Goal: Use online tool/utility

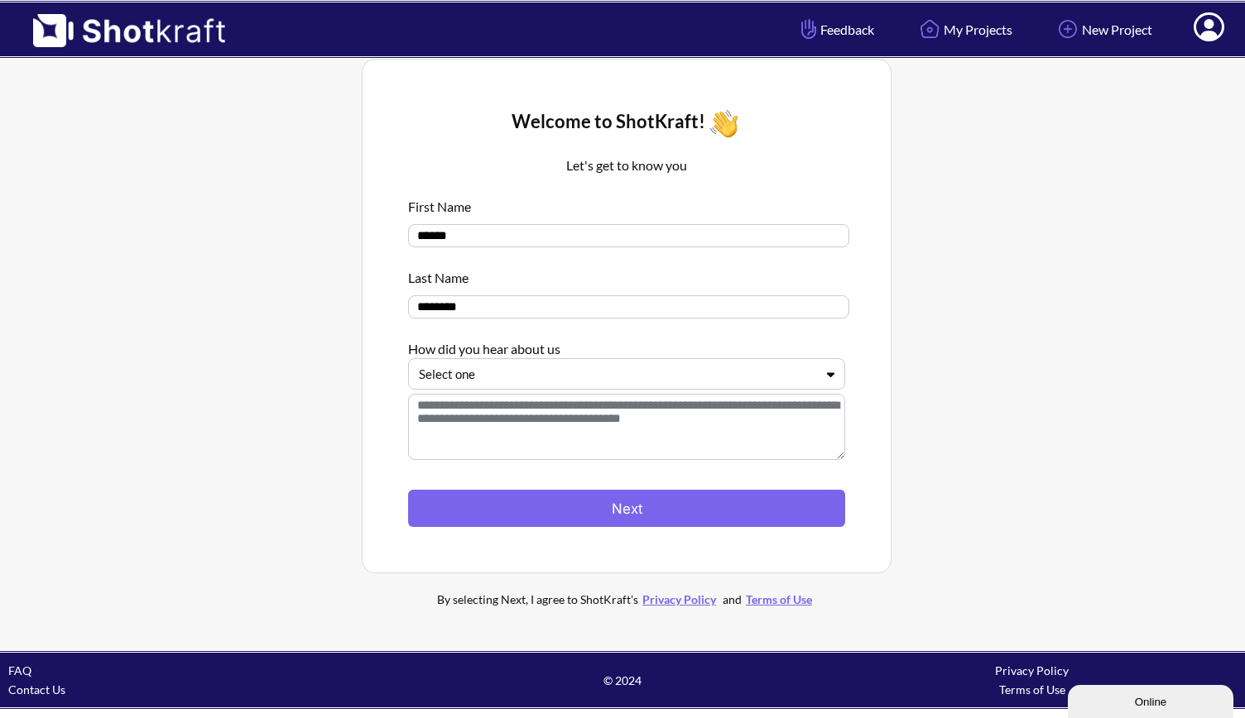
click at [794, 378] on div at bounding box center [617, 374] width 396 height 19
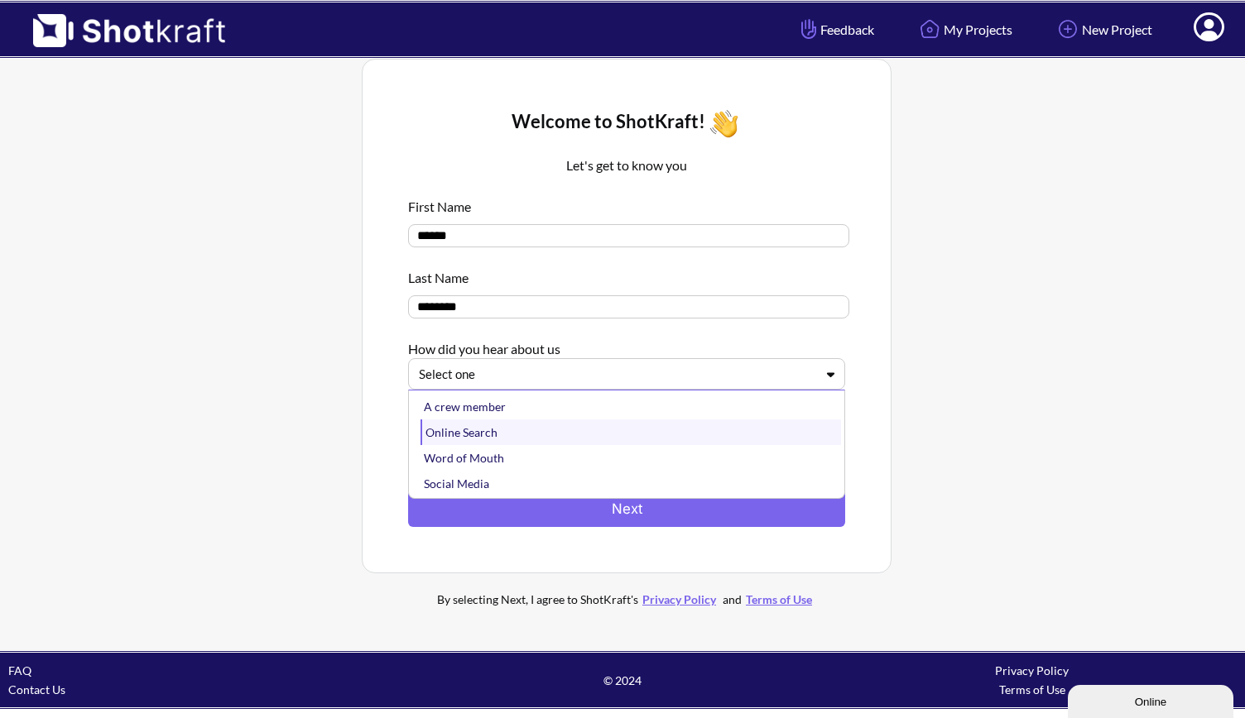
click at [543, 433] on div "Online Search" at bounding box center [630, 433] width 420 height 26
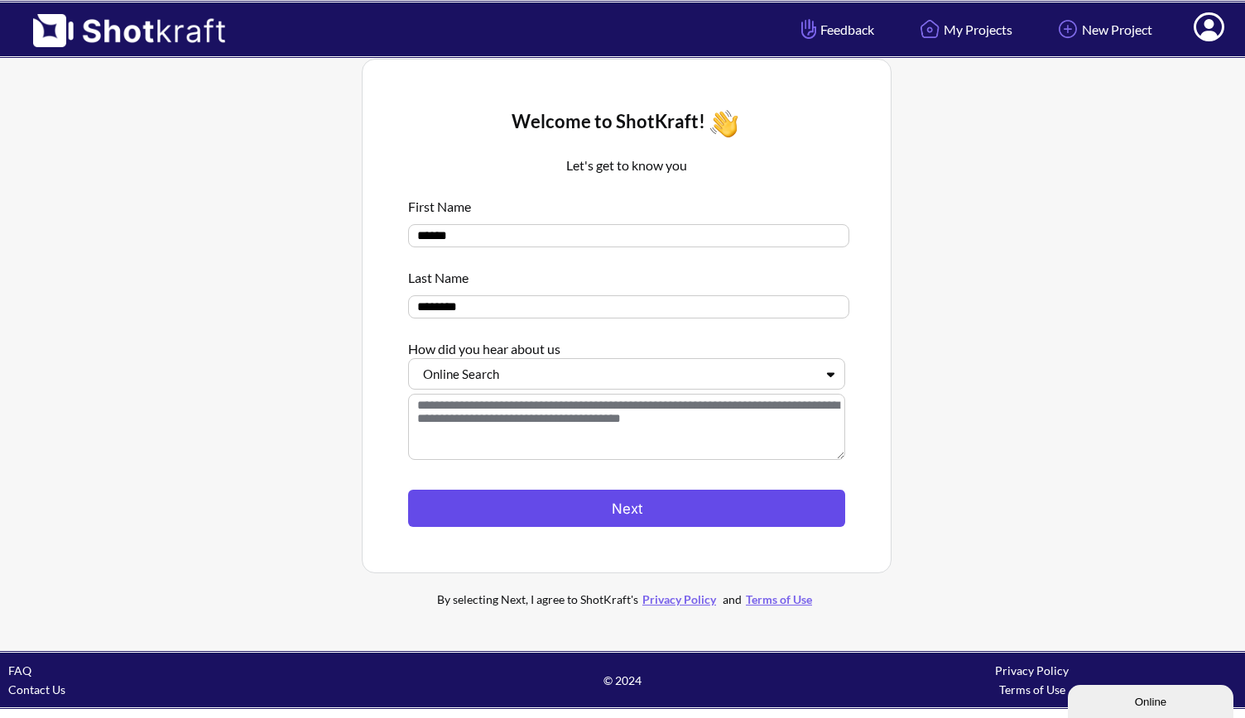
click at [662, 506] on button "Next" at bounding box center [626, 508] width 437 height 37
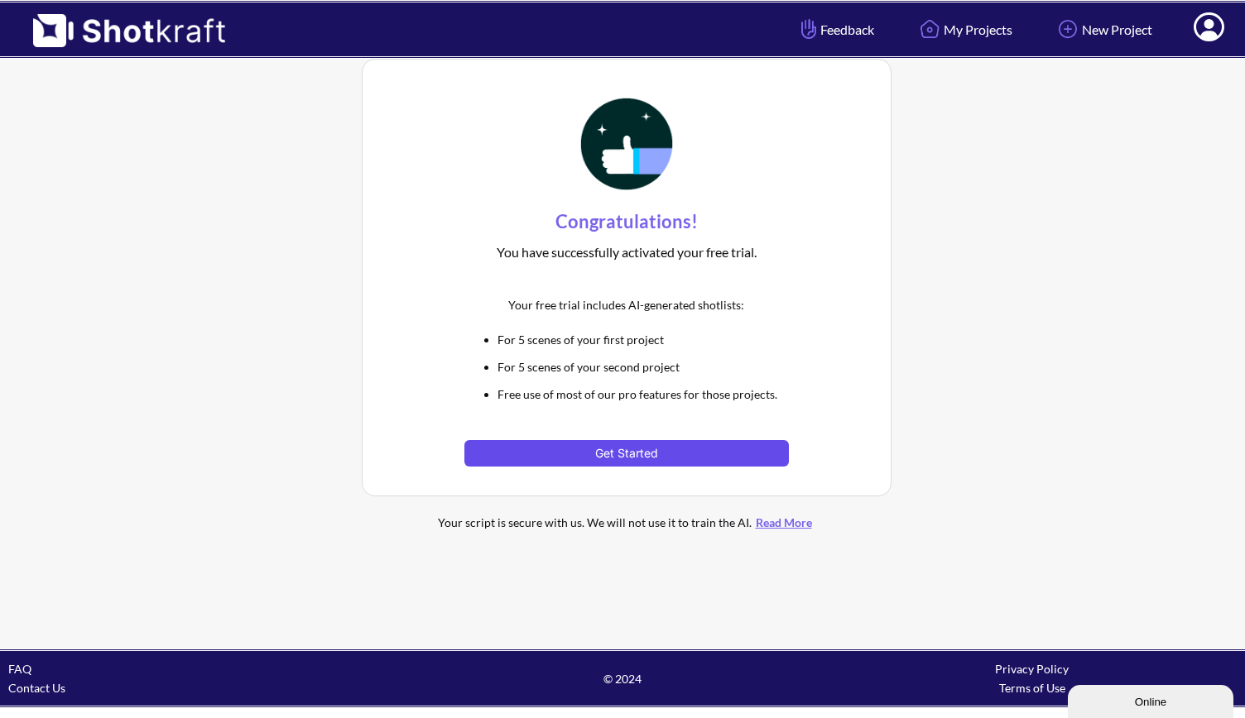
click at [646, 454] on button "Get Started" at bounding box center [626, 453] width 324 height 26
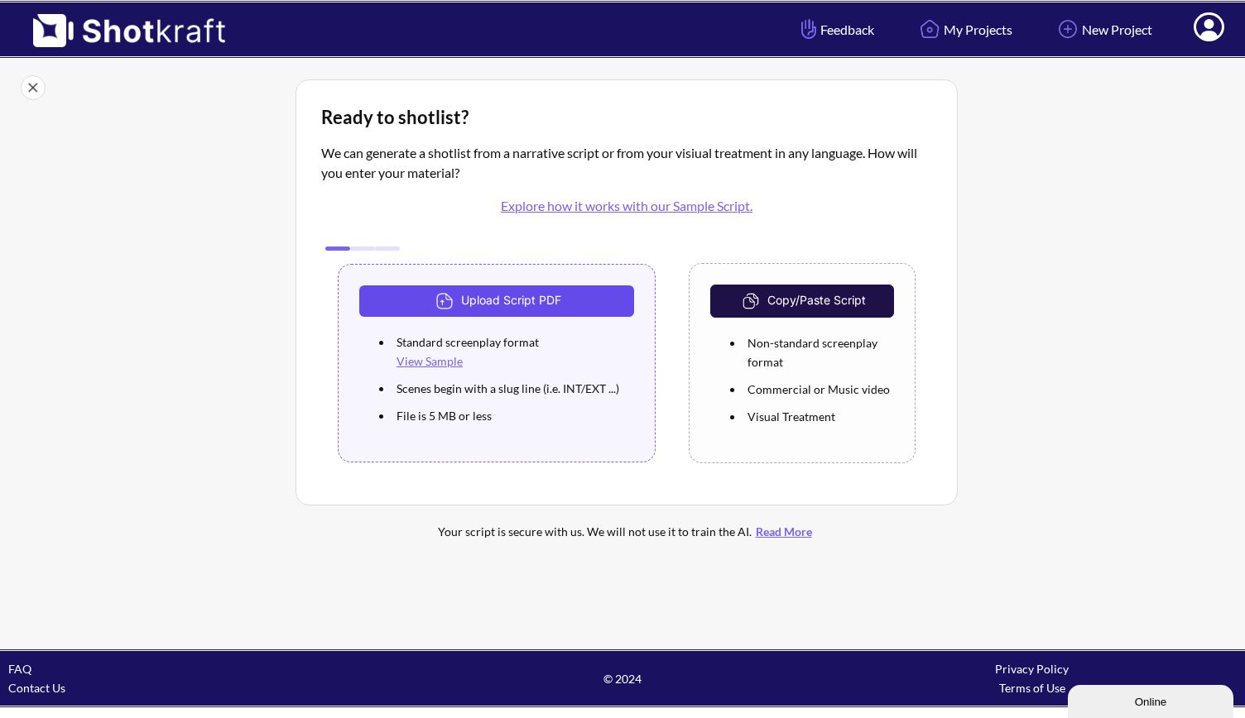
click at [538, 307] on button "Upload Script PDF" at bounding box center [496, 301] width 275 height 31
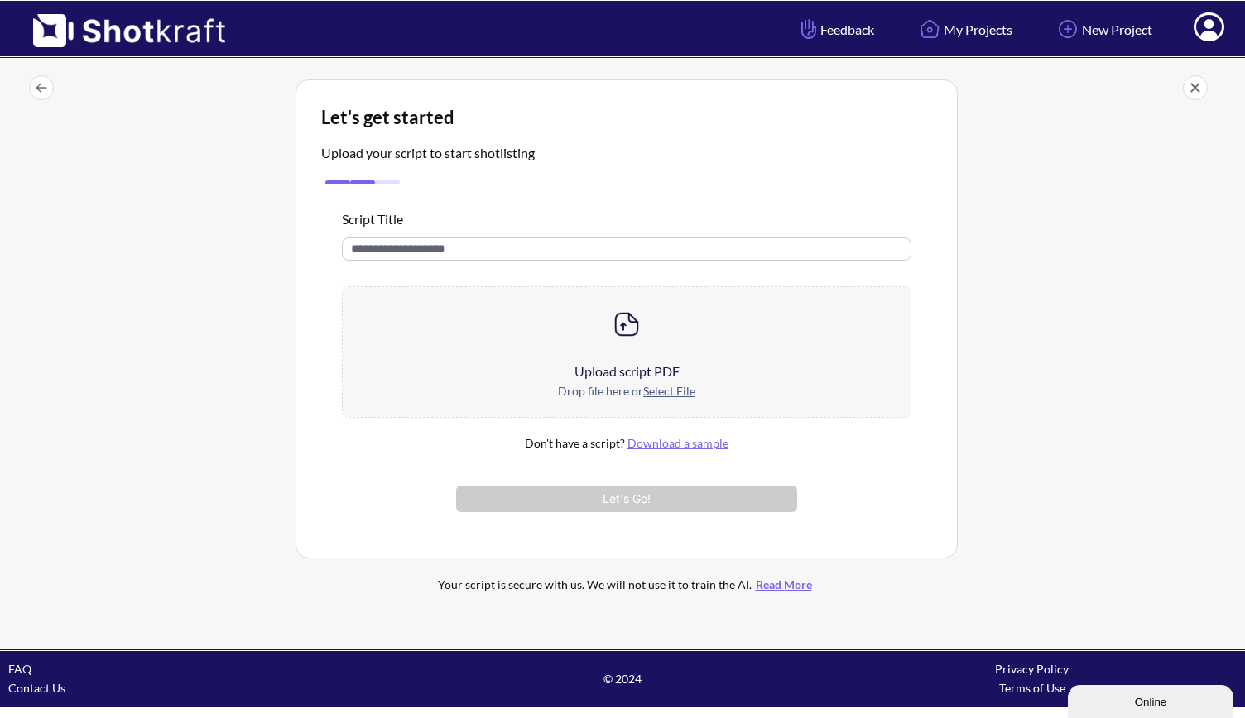
click at [558, 249] on input "text" at bounding box center [626, 249] width 569 height 23
type input "********"
click at [684, 395] on u "Select File" at bounding box center [669, 391] width 52 height 14
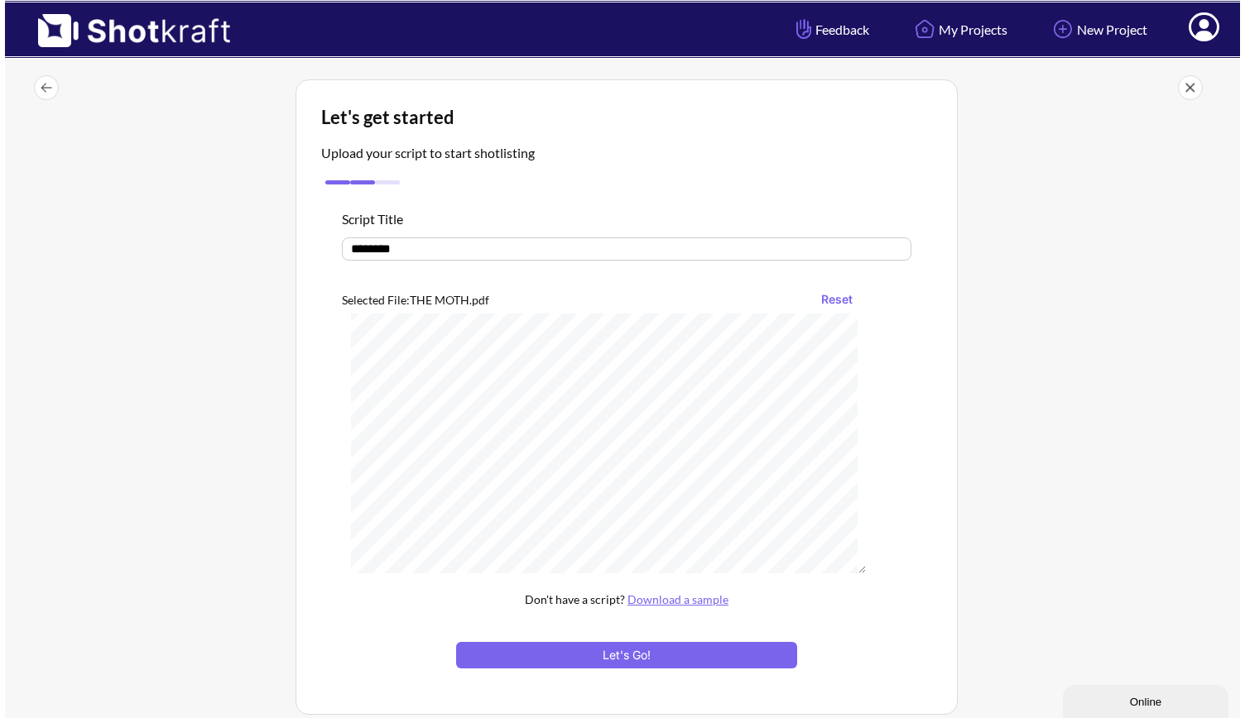
scroll to position [14833, 0]
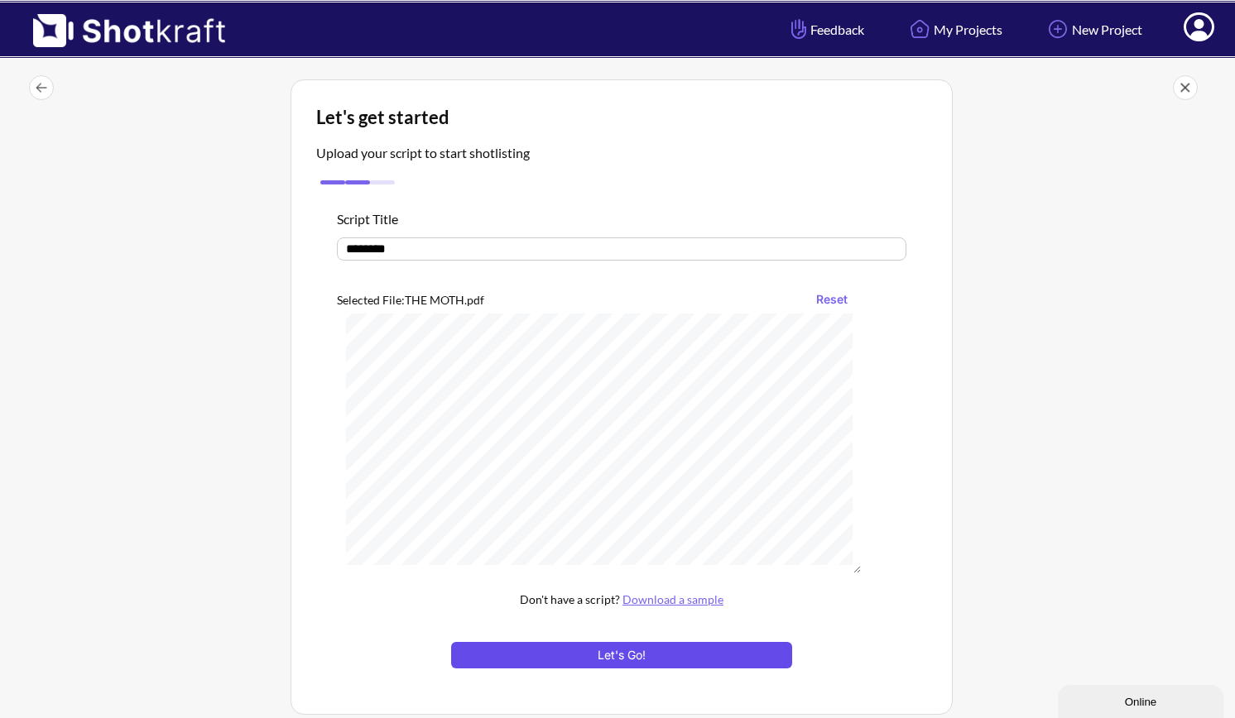
click at [716, 645] on button "Let's Go!" at bounding box center [621, 655] width 341 height 26
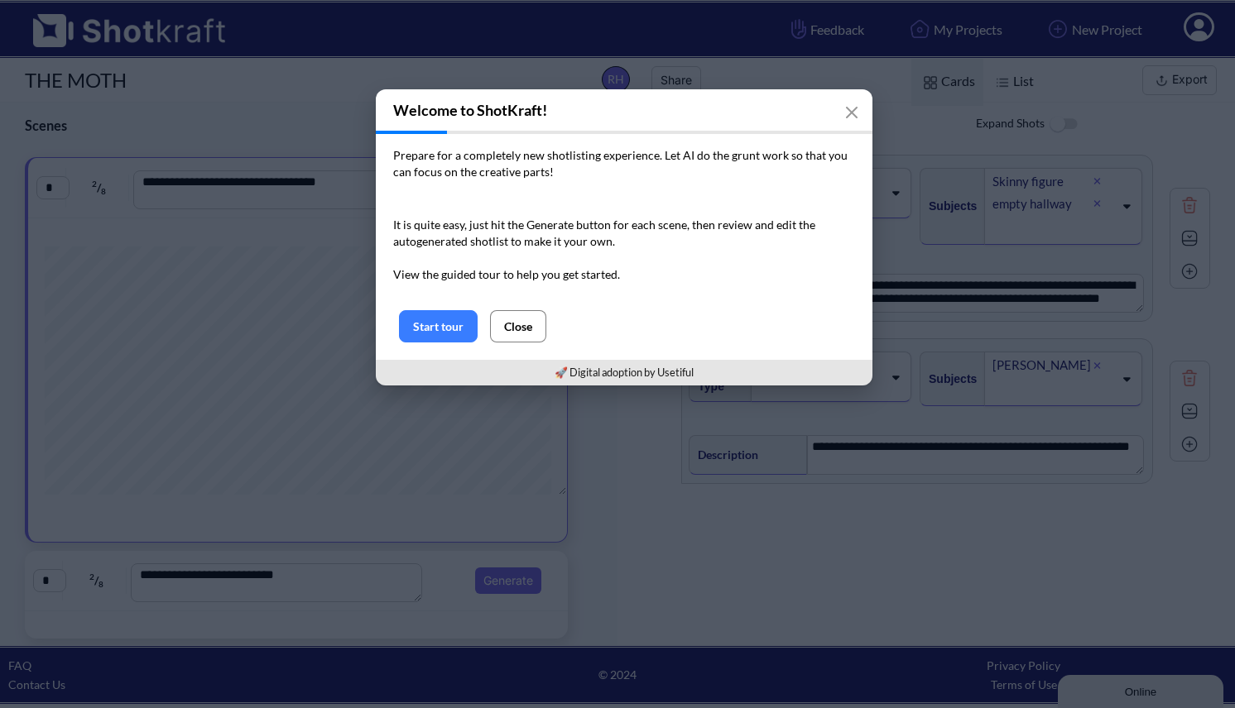
click at [536, 323] on button "Close" at bounding box center [518, 326] width 56 height 32
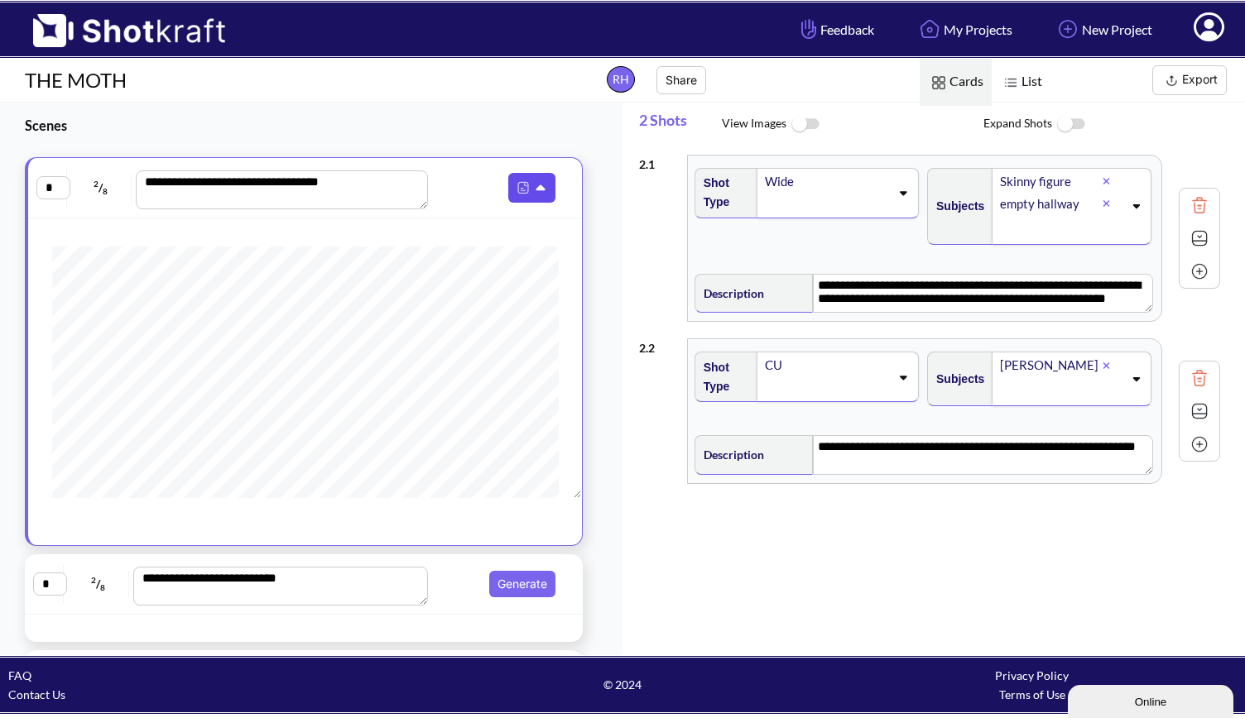
click at [535, 187] on icon at bounding box center [542, 188] width 17 height 15
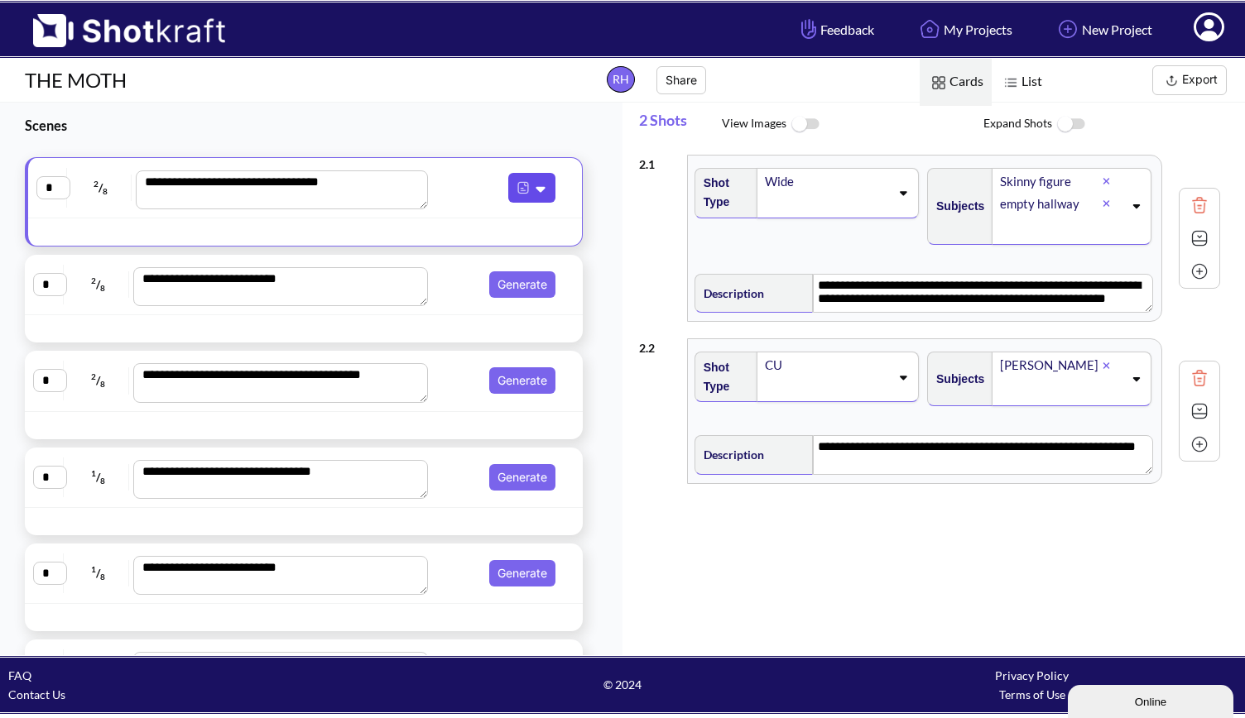
click at [534, 191] on icon at bounding box center [542, 188] width 17 height 15
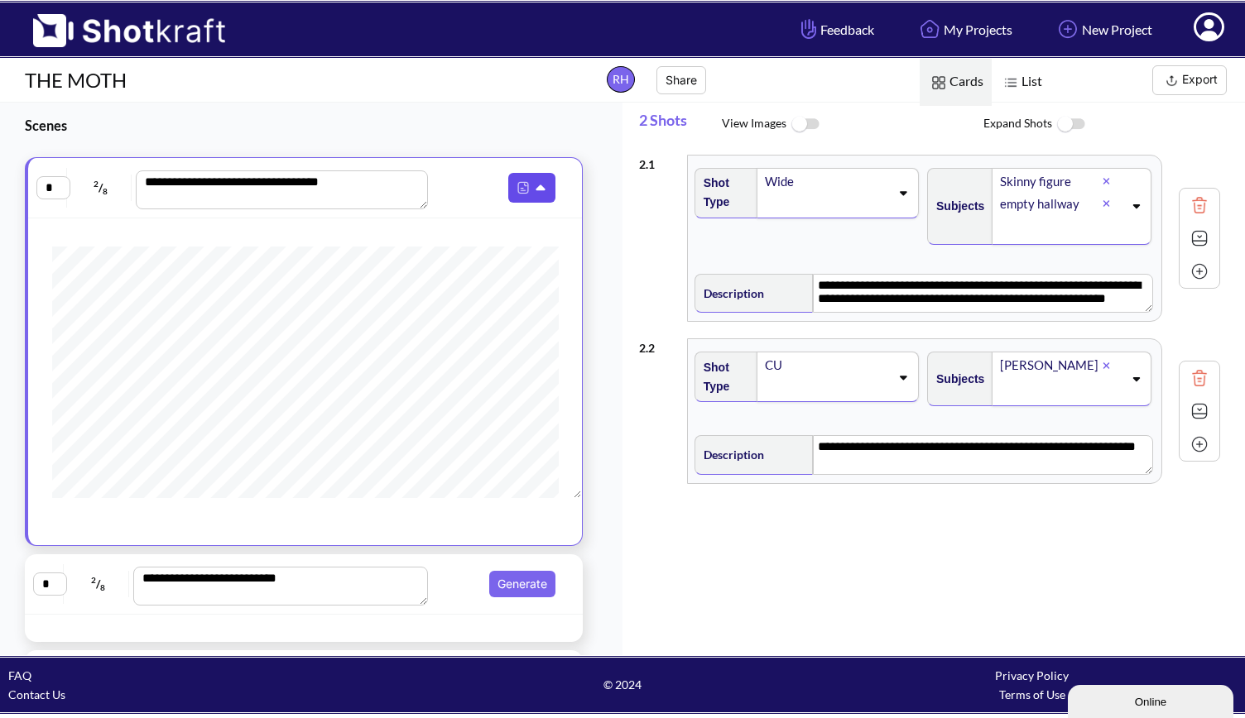
click at [534, 191] on icon at bounding box center [542, 188] width 17 height 15
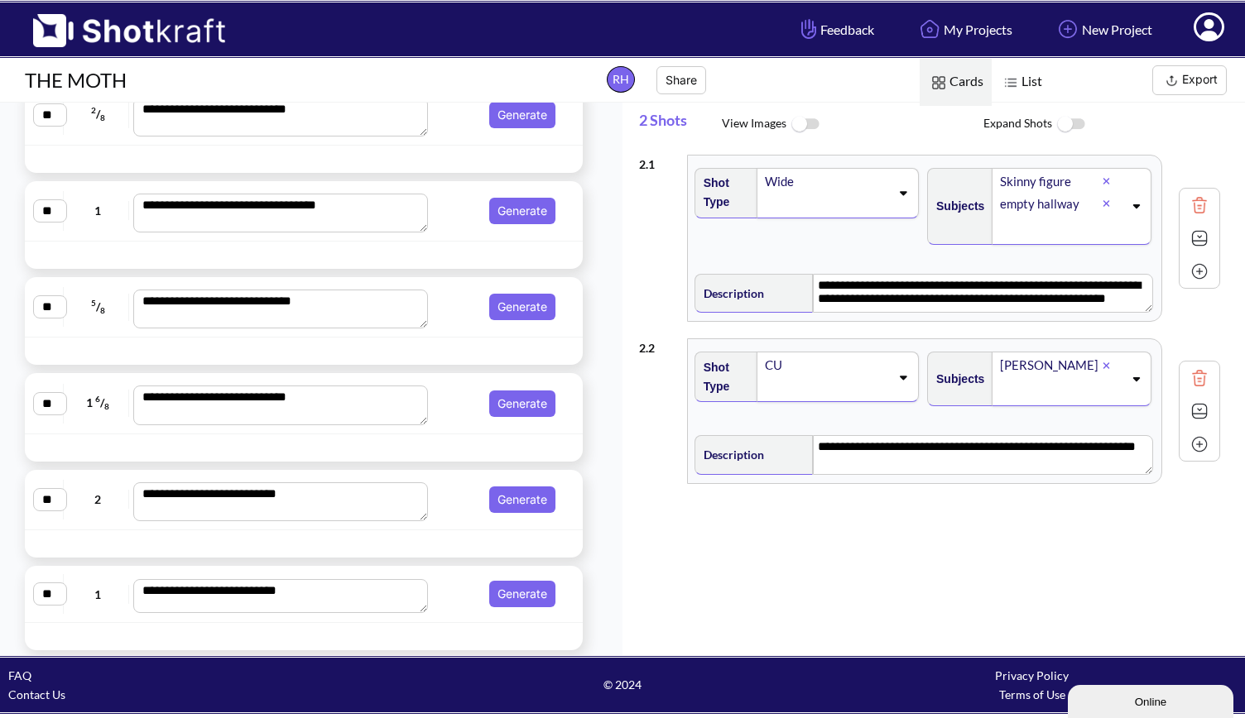
scroll to position [2285, 0]
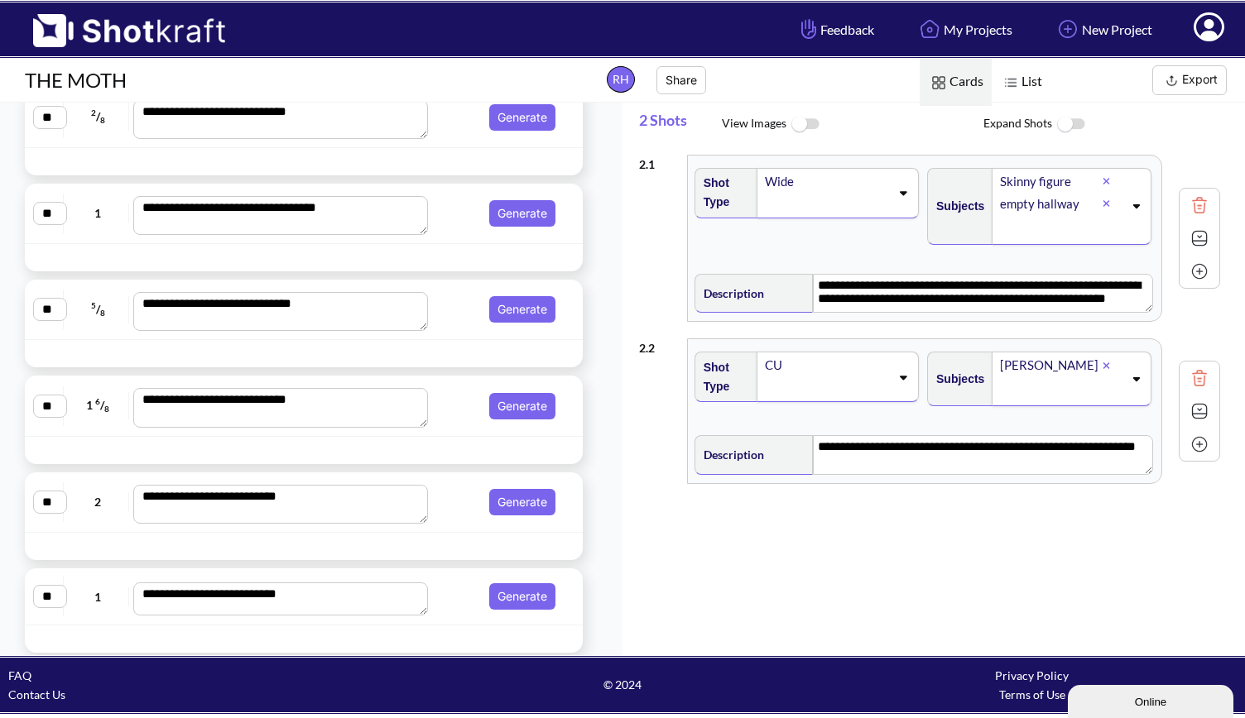
drag, startPoint x: 422, startPoint y: 606, endPoint x: 429, endPoint y: 600, distance: 8.8
click at [429, 600] on div "**********" at bounding box center [303, 597] width 541 height 40
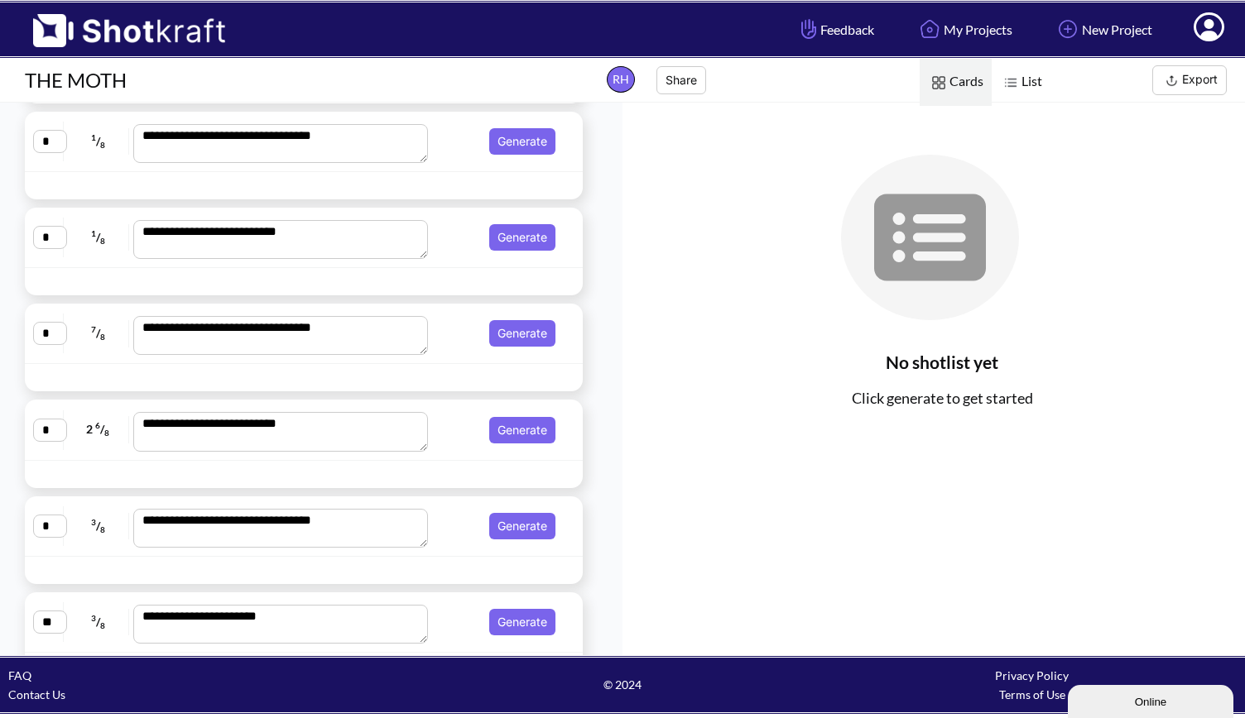
scroll to position [0, 0]
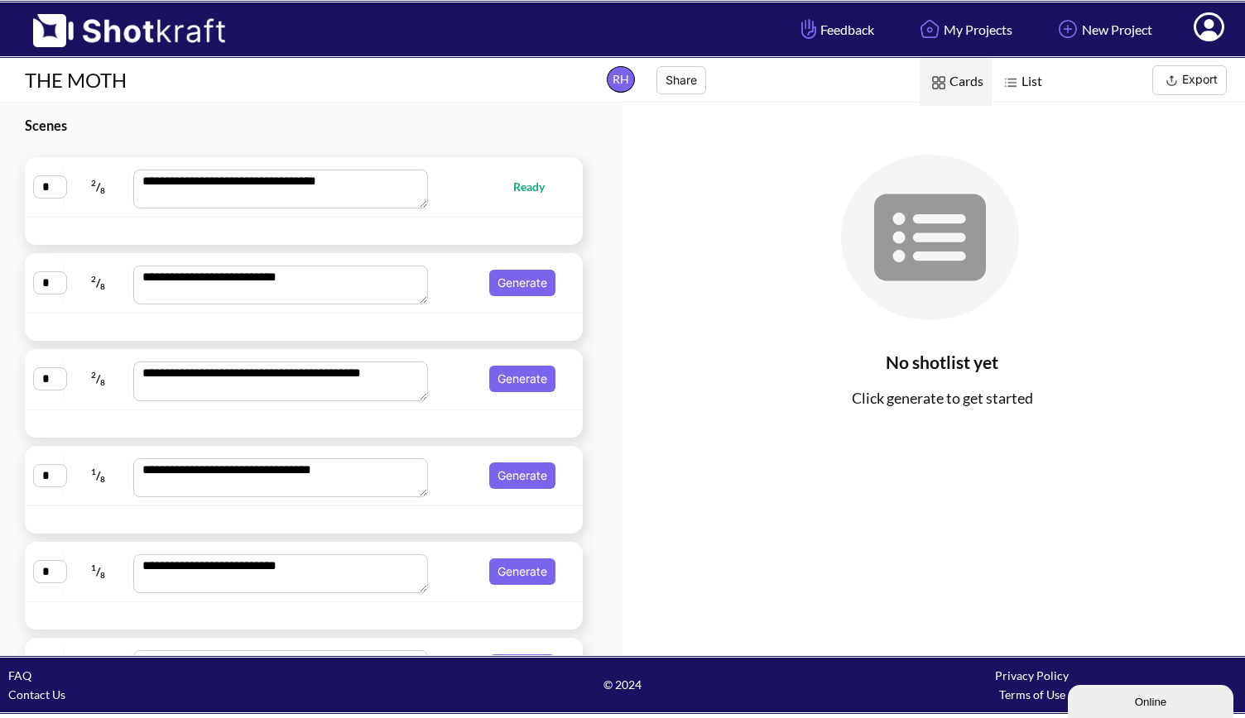
click at [60, 219] on div at bounding box center [304, 231] width 558 height 27
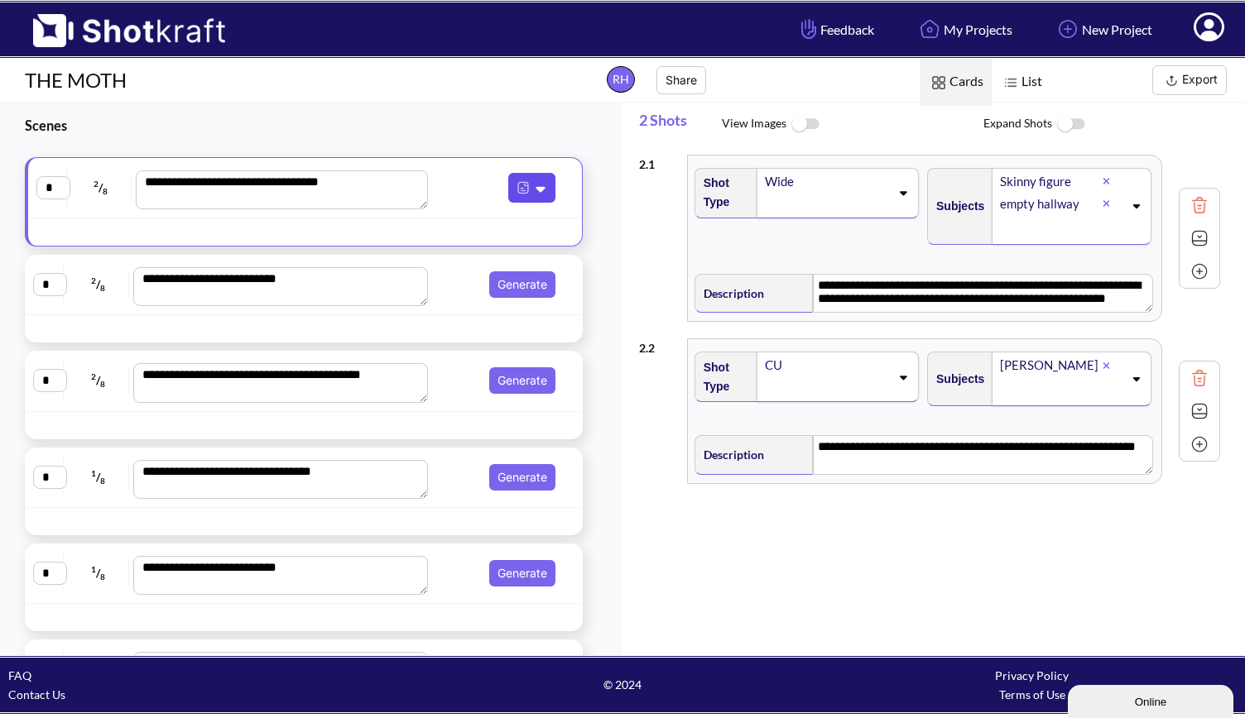
click at [536, 190] on icon at bounding box center [542, 188] width 17 height 15
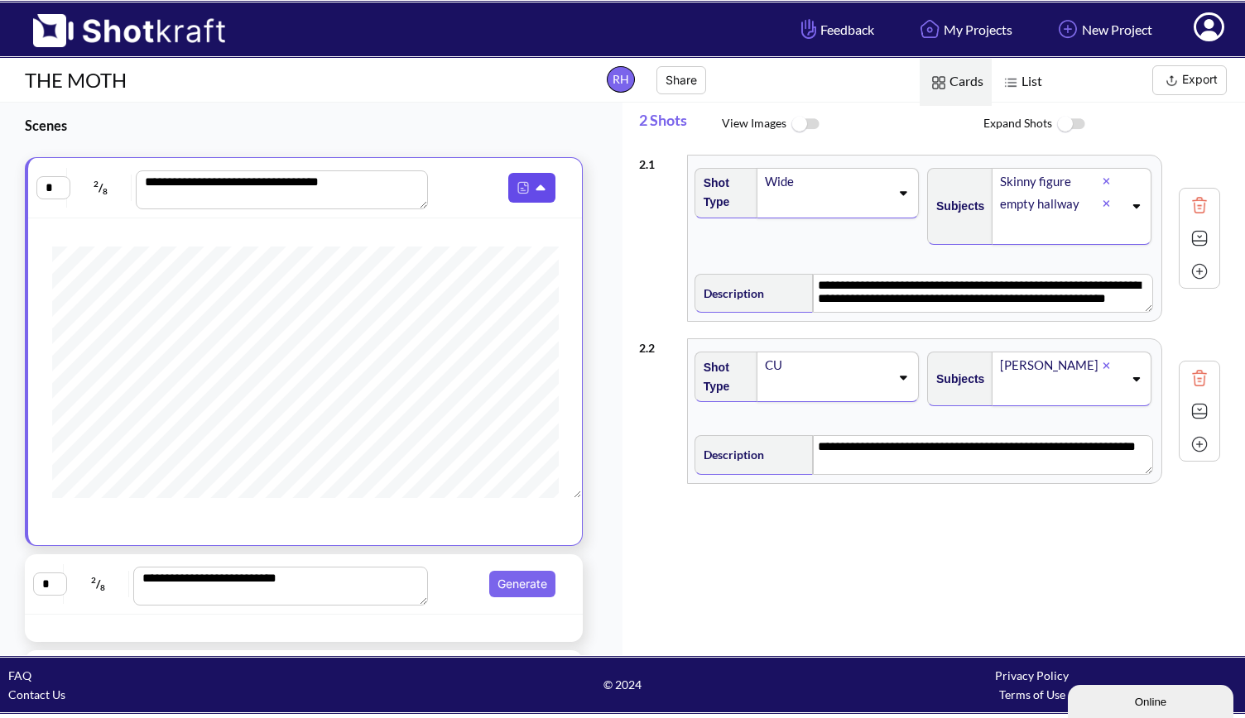
click at [535, 190] on icon at bounding box center [542, 188] width 17 height 15
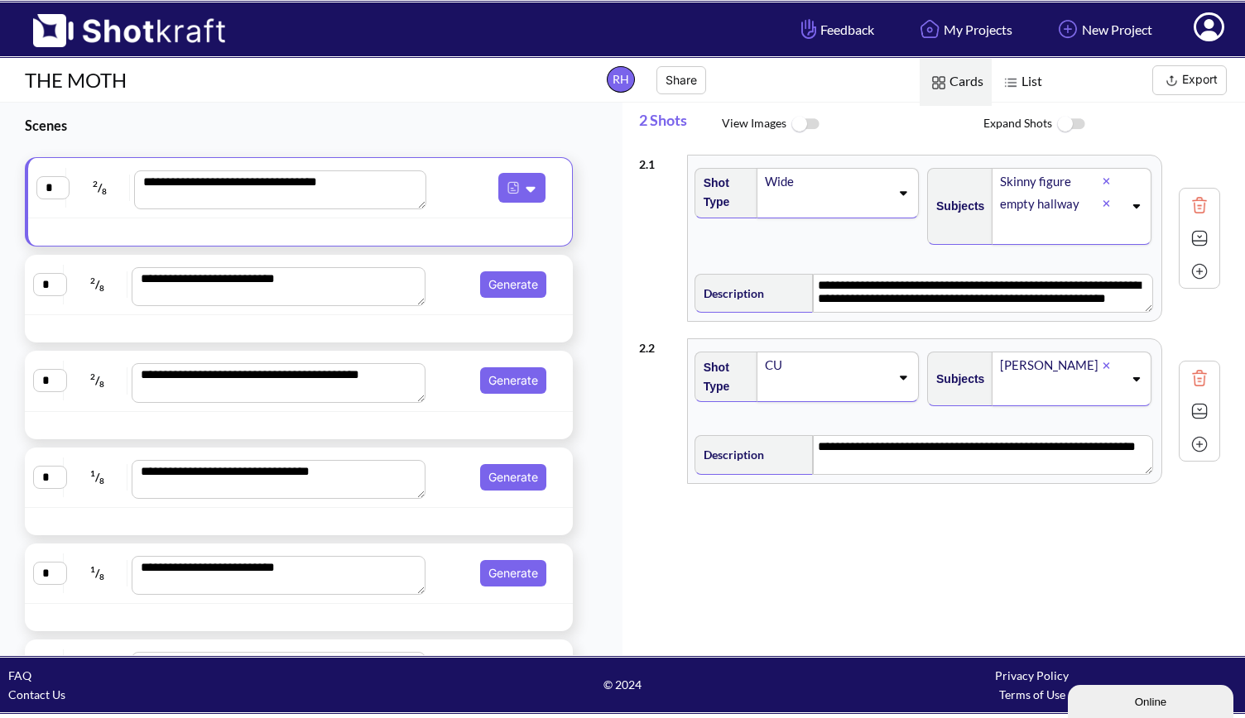
click at [804, 124] on img at bounding box center [804, 125] width 37 height 36
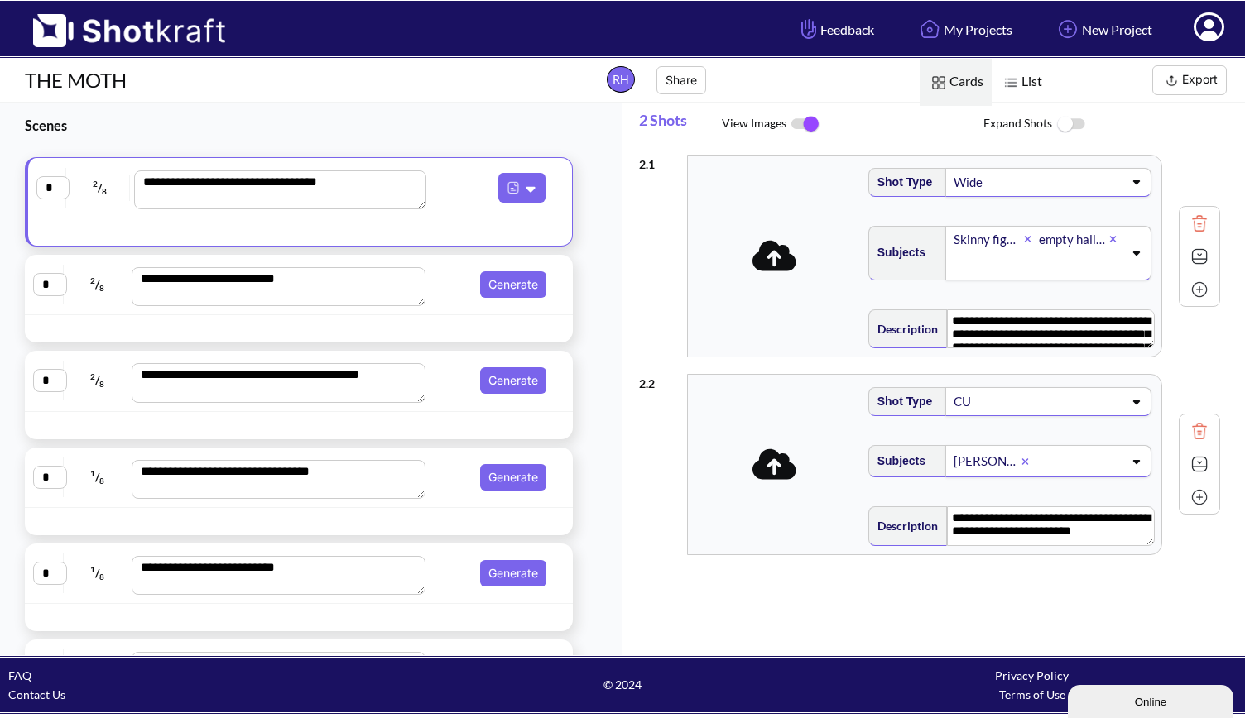
click at [811, 127] on img at bounding box center [804, 124] width 37 height 35
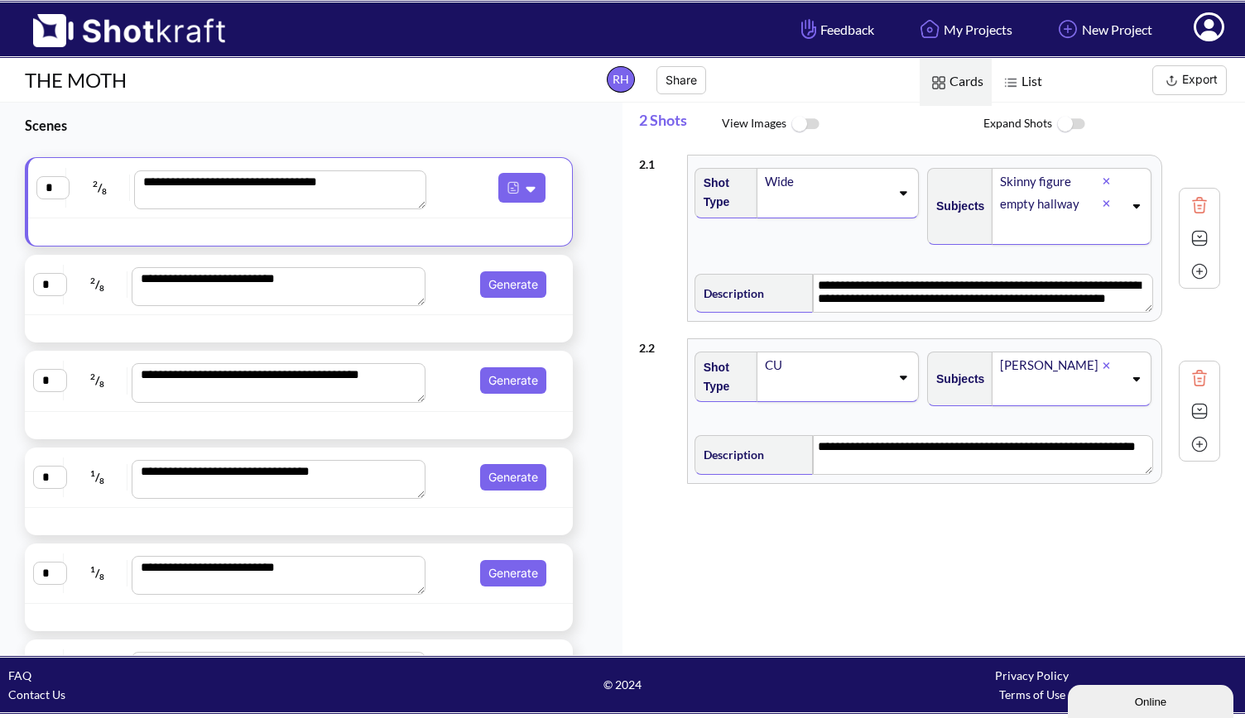
click at [1063, 120] on img at bounding box center [1070, 125] width 37 height 36
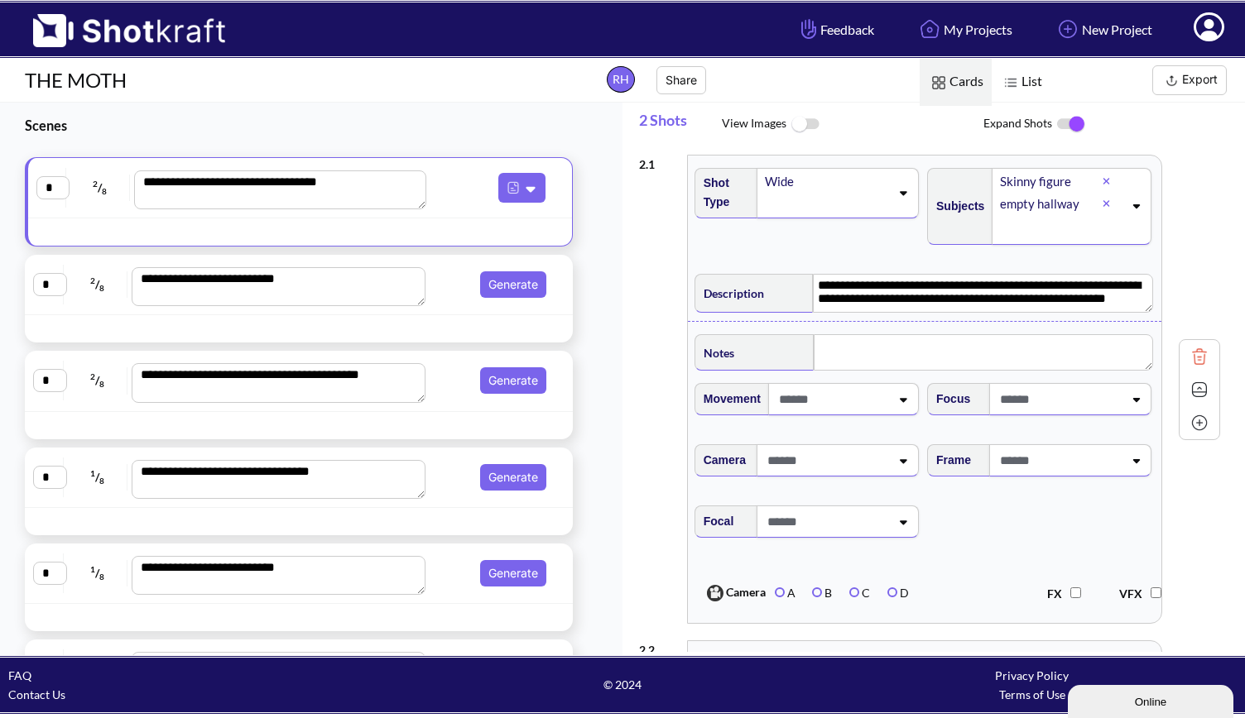
click at [1063, 120] on img at bounding box center [1070, 124] width 37 height 35
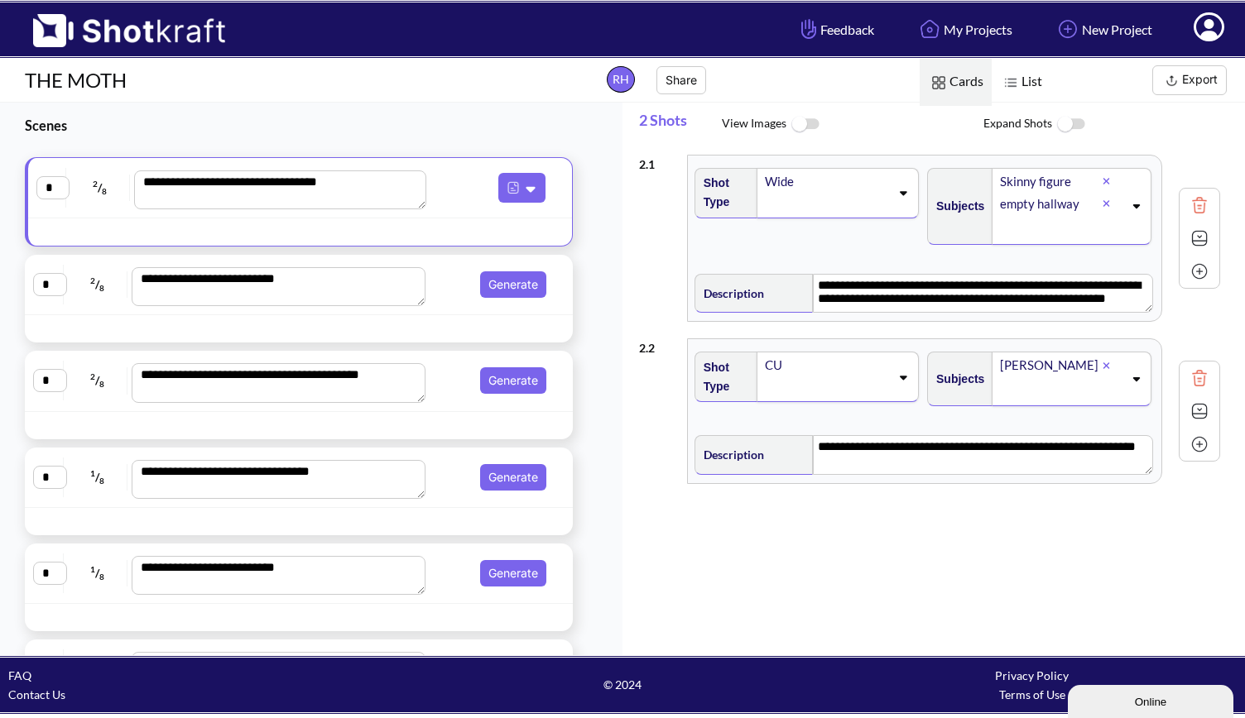
click at [1031, 76] on span "List" at bounding box center [1021, 82] width 59 height 47
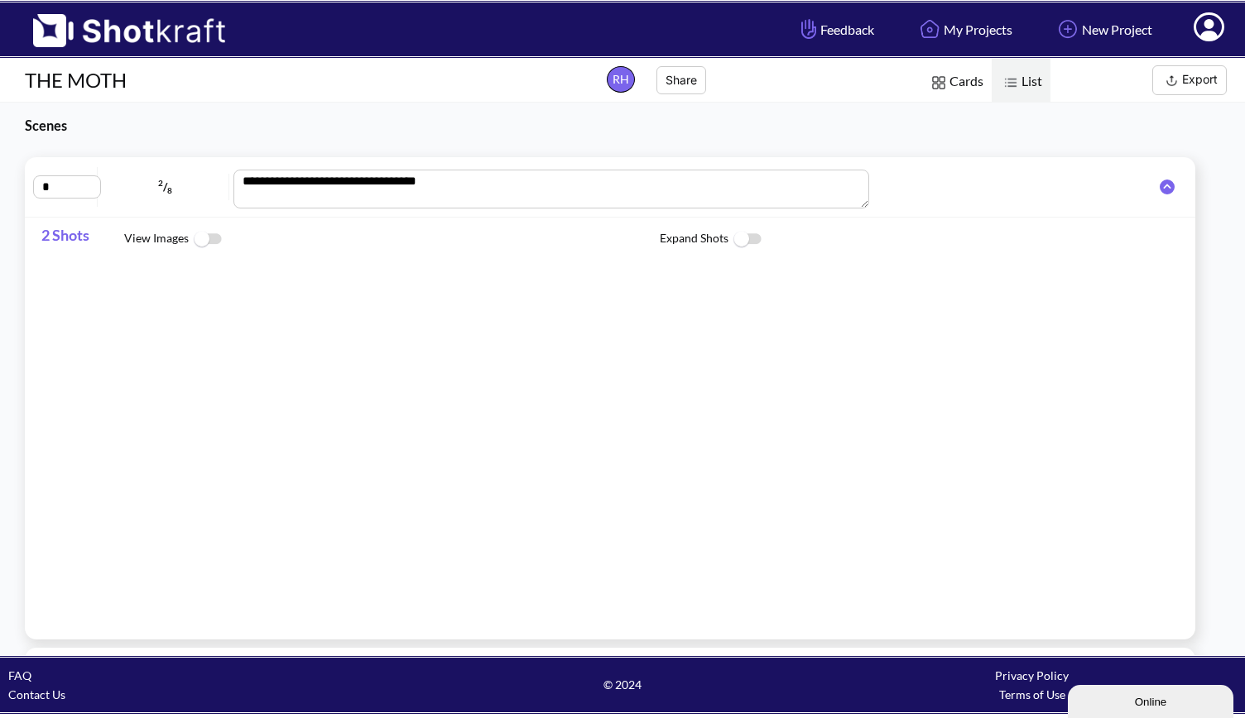
click at [952, 75] on span "Cards" at bounding box center [956, 82] width 72 height 47
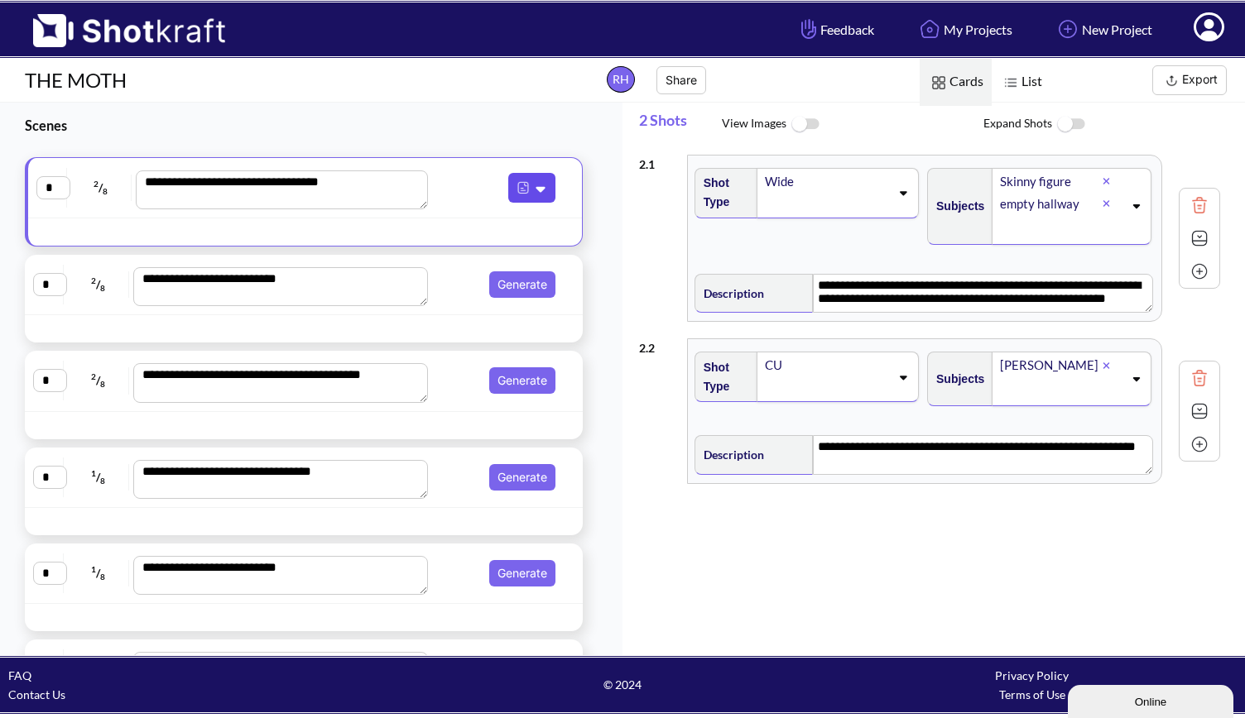
click at [534, 192] on icon at bounding box center [542, 188] width 17 height 15
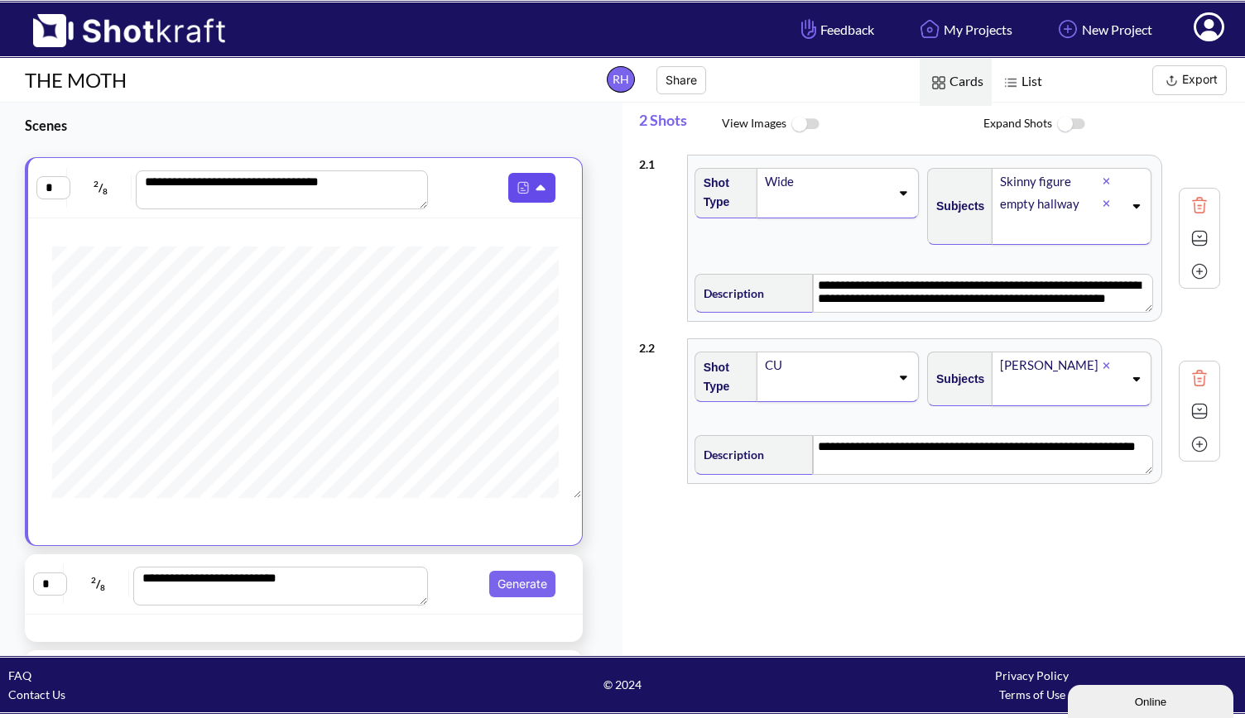
click at [534, 192] on icon at bounding box center [542, 188] width 17 height 15
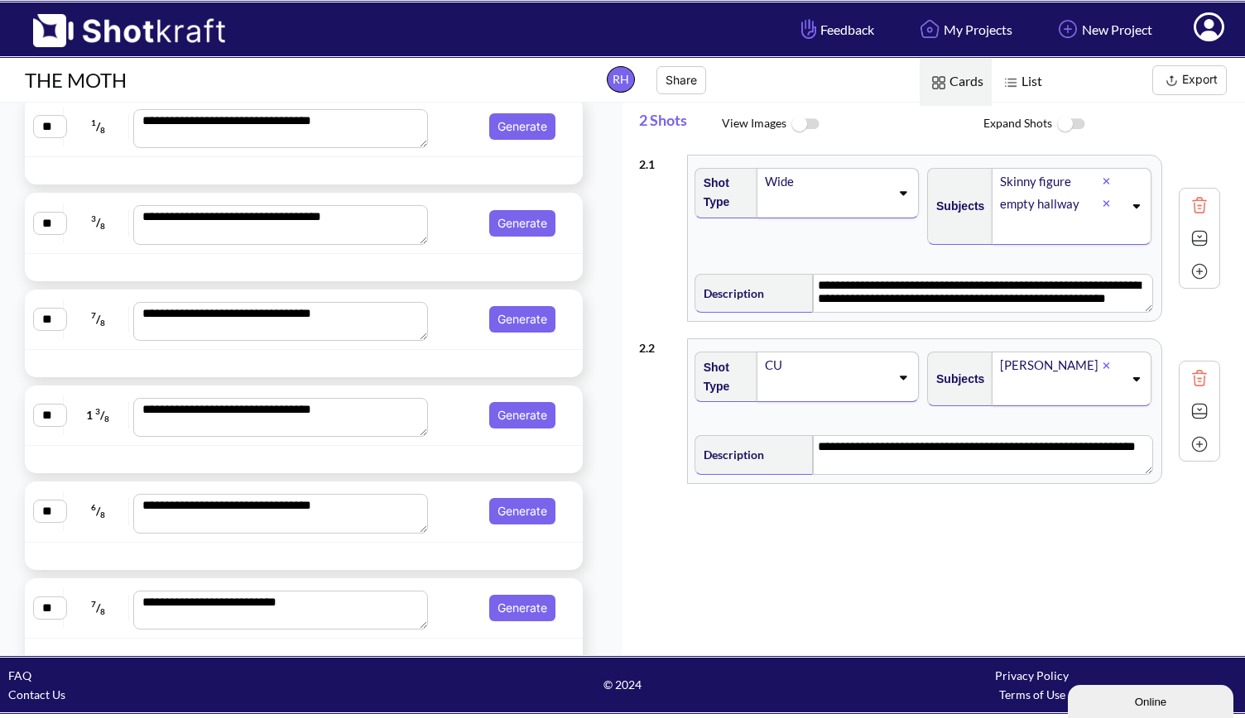
scroll to position [2285, 0]
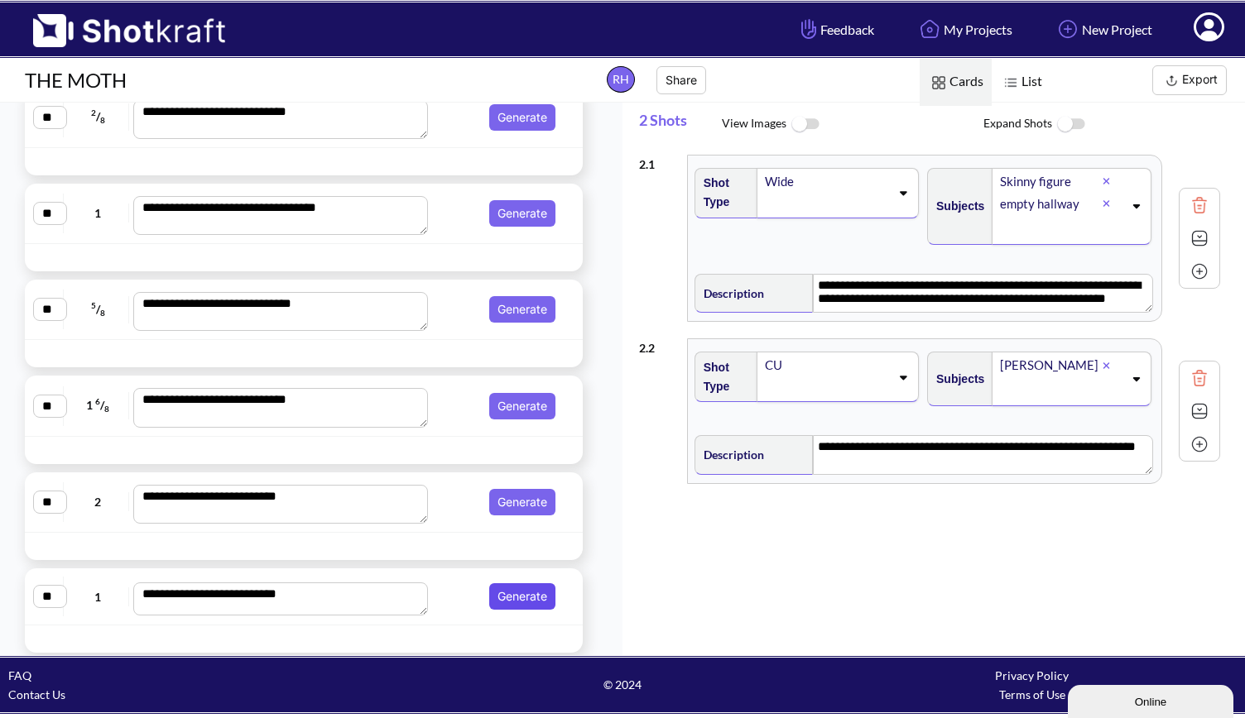
click at [511, 584] on button "Generate" at bounding box center [522, 597] width 66 height 26
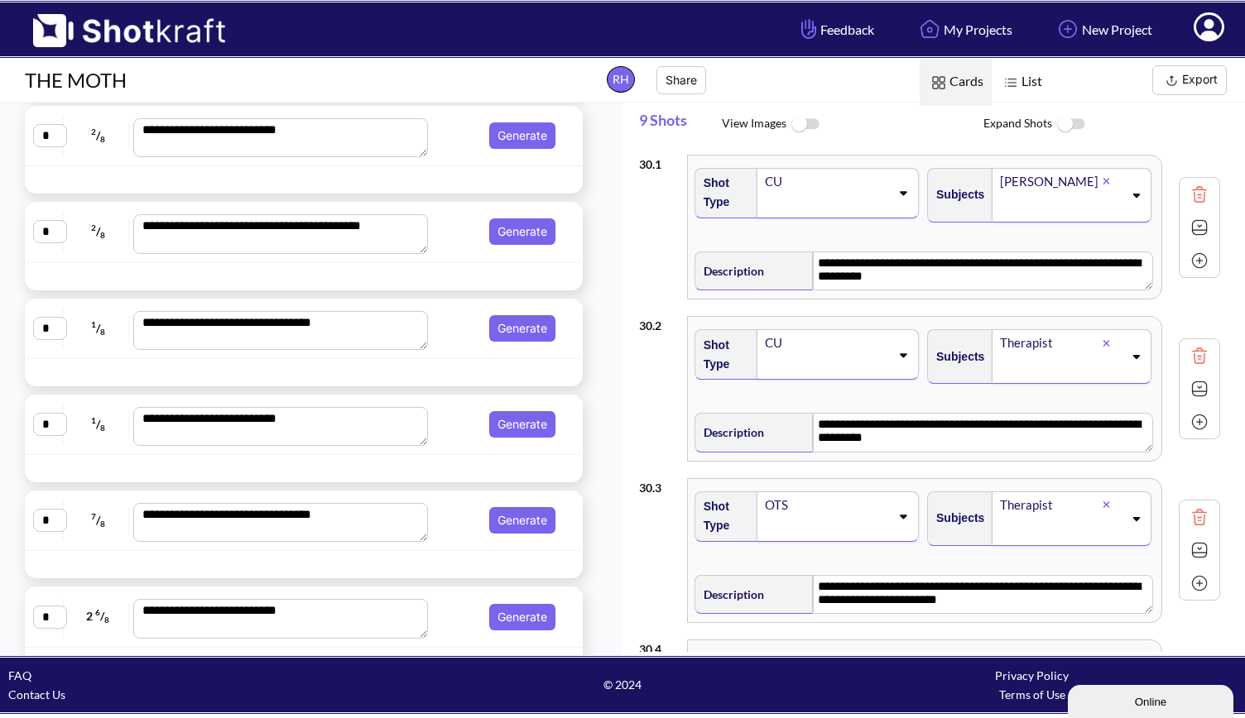
scroll to position [0, 0]
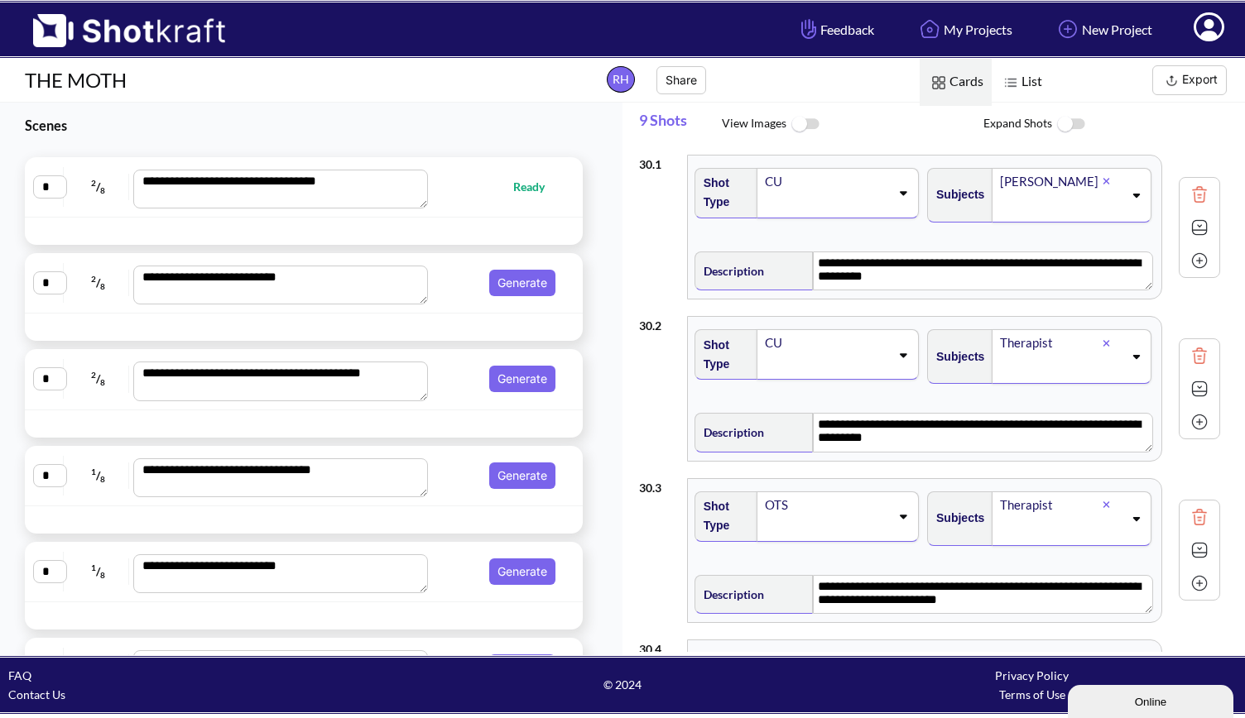
click at [513, 186] on span "Ready" at bounding box center [537, 186] width 48 height 19
type textarea "**********"
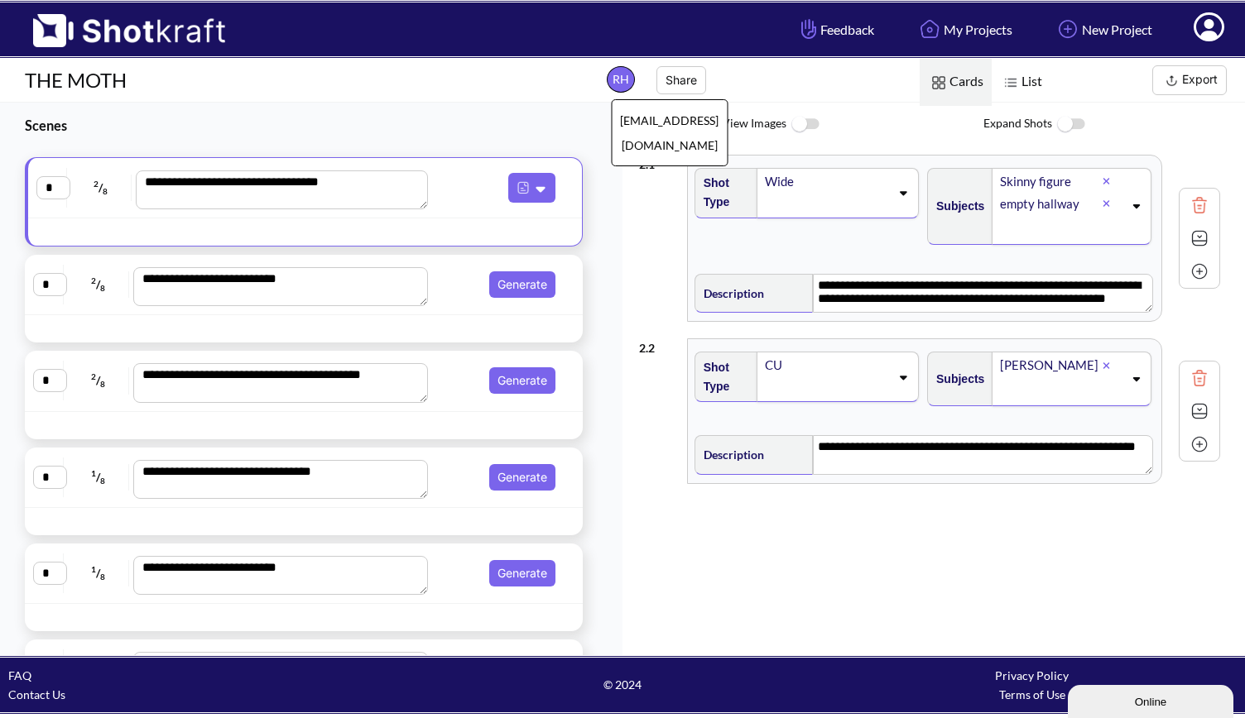
click at [619, 78] on span "RH roro04.h@gmail.com" at bounding box center [621, 79] width 28 height 26
click at [618, 80] on span "RH roro04.h@gmail.com" at bounding box center [621, 79] width 28 height 26
click at [619, 79] on span "RH roro04.h@gmail.com" at bounding box center [621, 79] width 28 height 26
drag, startPoint x: 619, startPoint y: 79, endPoint x: 569, endPoint y: 105, distance: 55.9
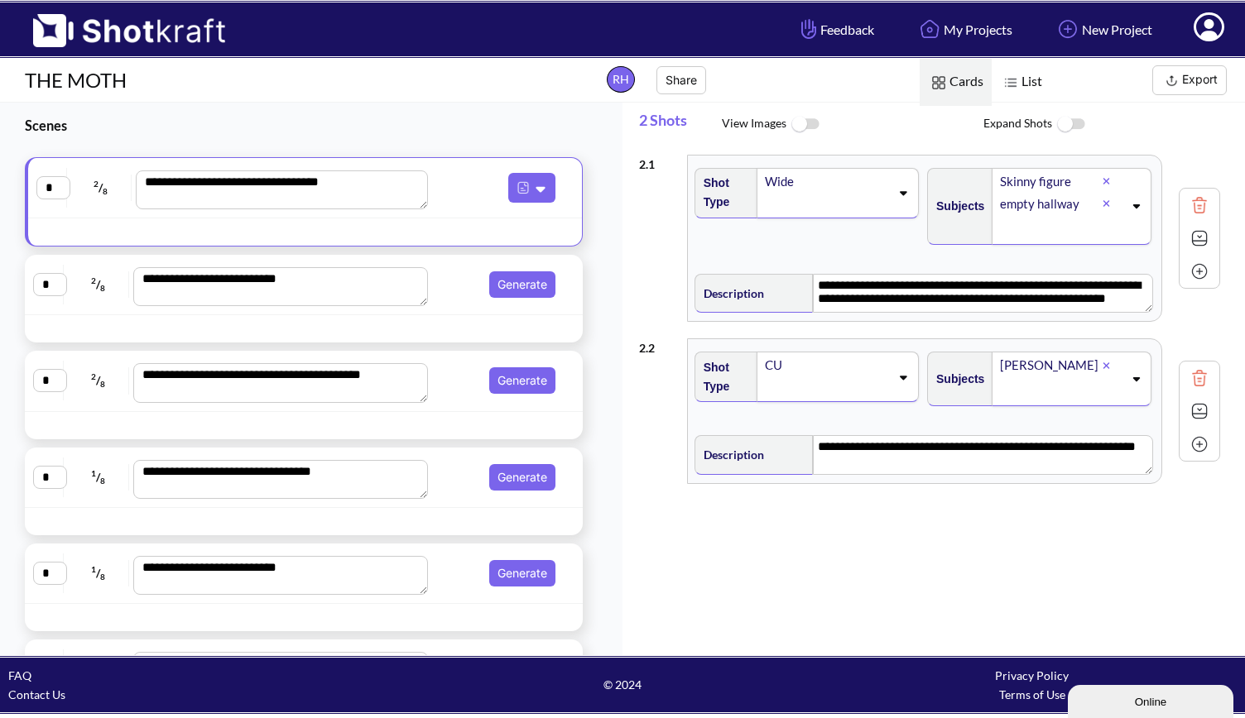
click at [569, 105] on span "Scenes" at bounding box center [290, 126] width 581 height 46
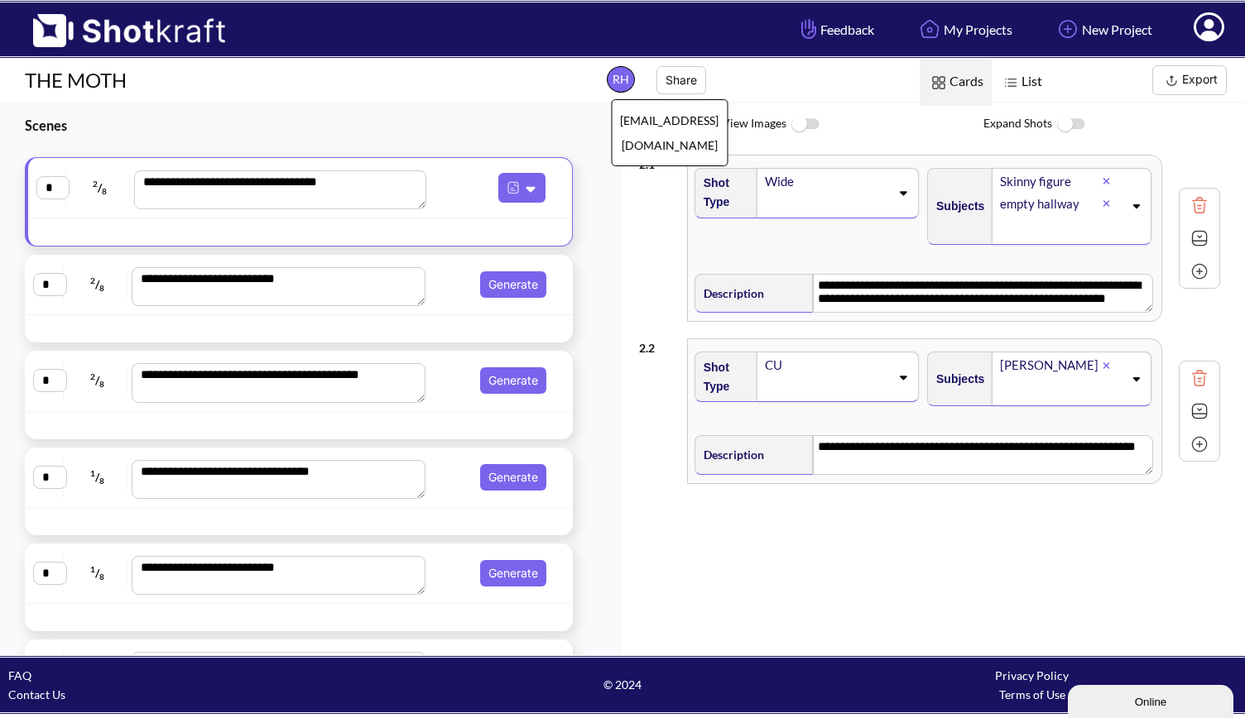
click at [627, 78] on span "RH roro04.h@gmail.com" at bounding box center [621, 79] width 28 height 26
click at [1208, 22] on icon at bounding box center [1208, 29] width 17 height 20
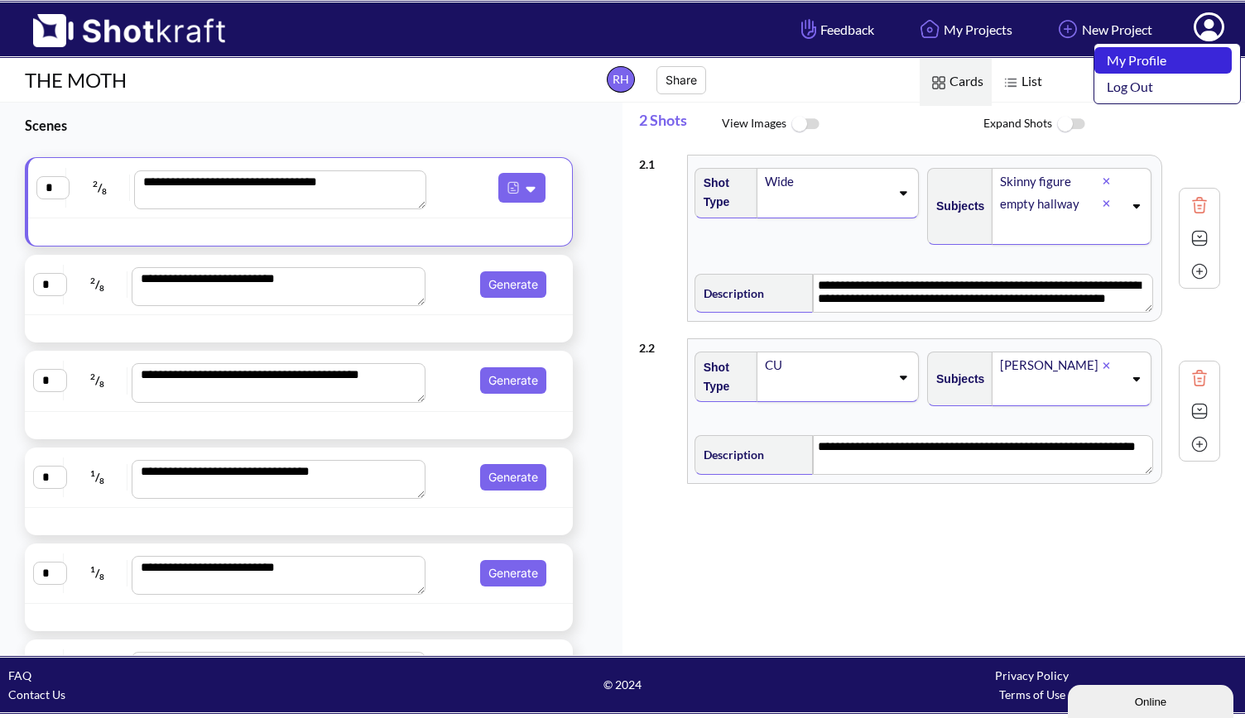
click at [1163, 59] on link "My Profile" at bounding box center [1162, 60] width 137 height 26
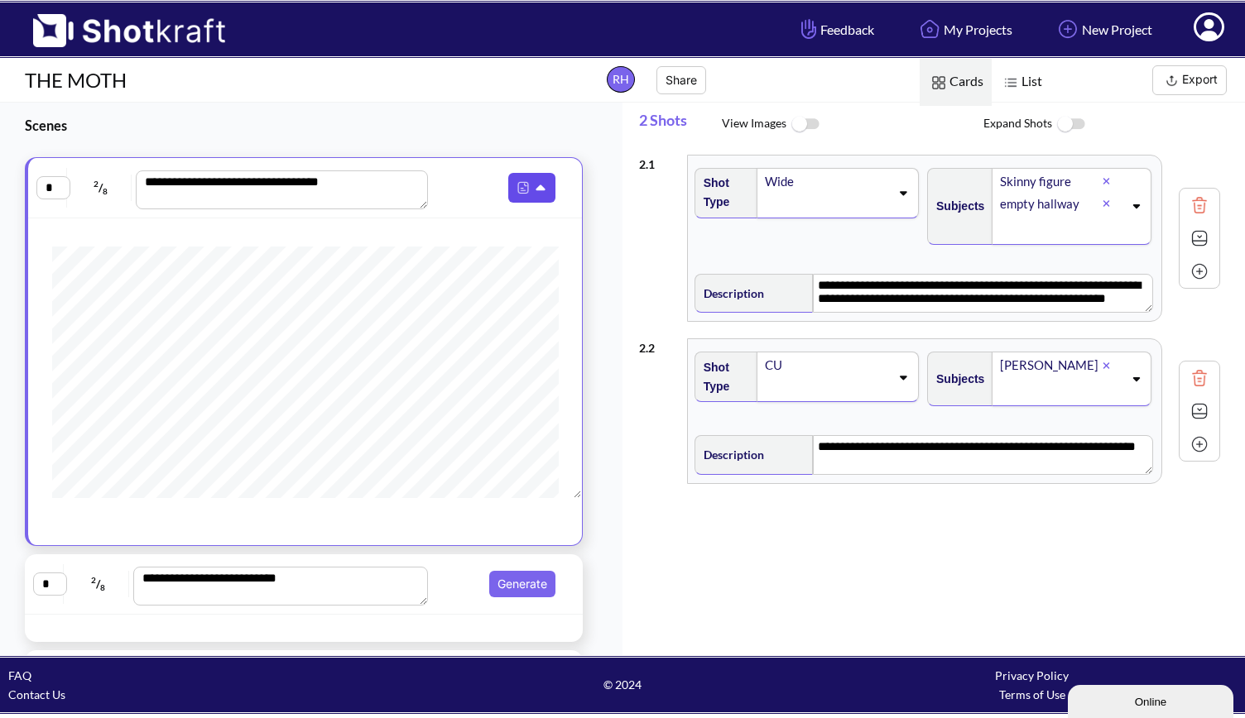
click at [534, 183] on icon at bounding box center [542, 188] width 17 height 15
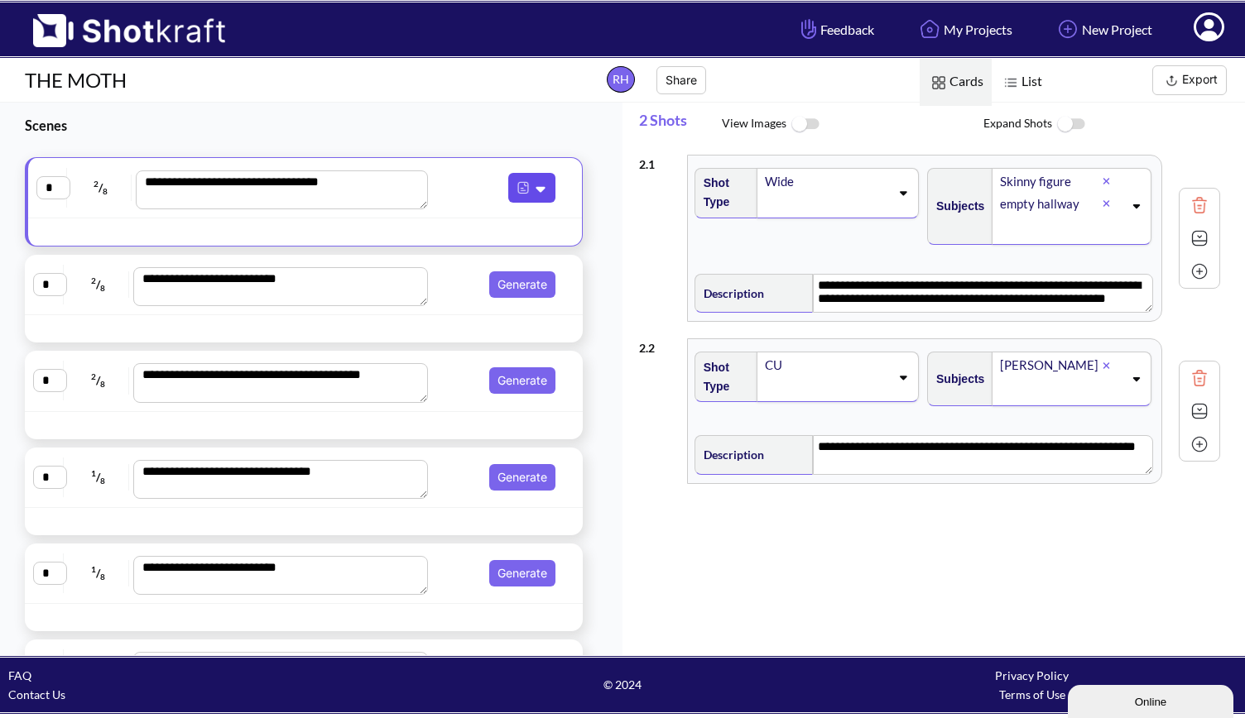
click at [534, 183] on icon at bounding box center [542, 188] width 17 height 15
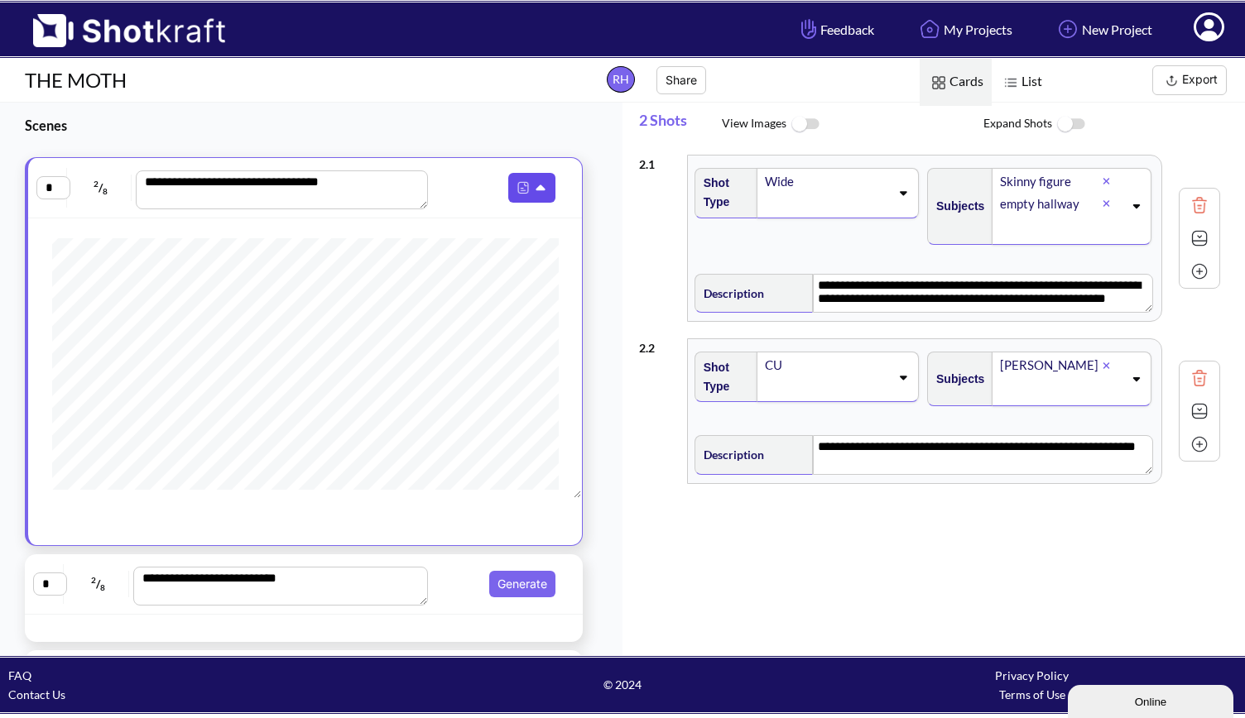
click at [535, 181] on icon at bounding box center [542, 188] width 17 height 15
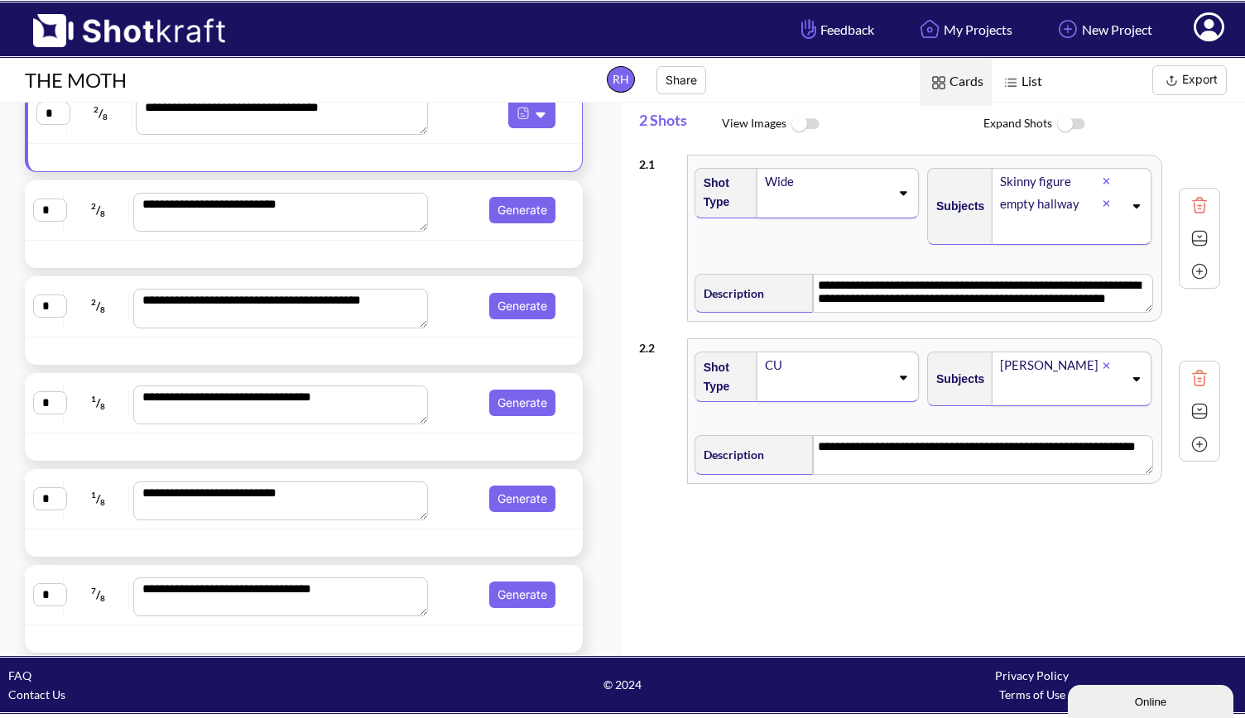
scroll to position [76, 0]
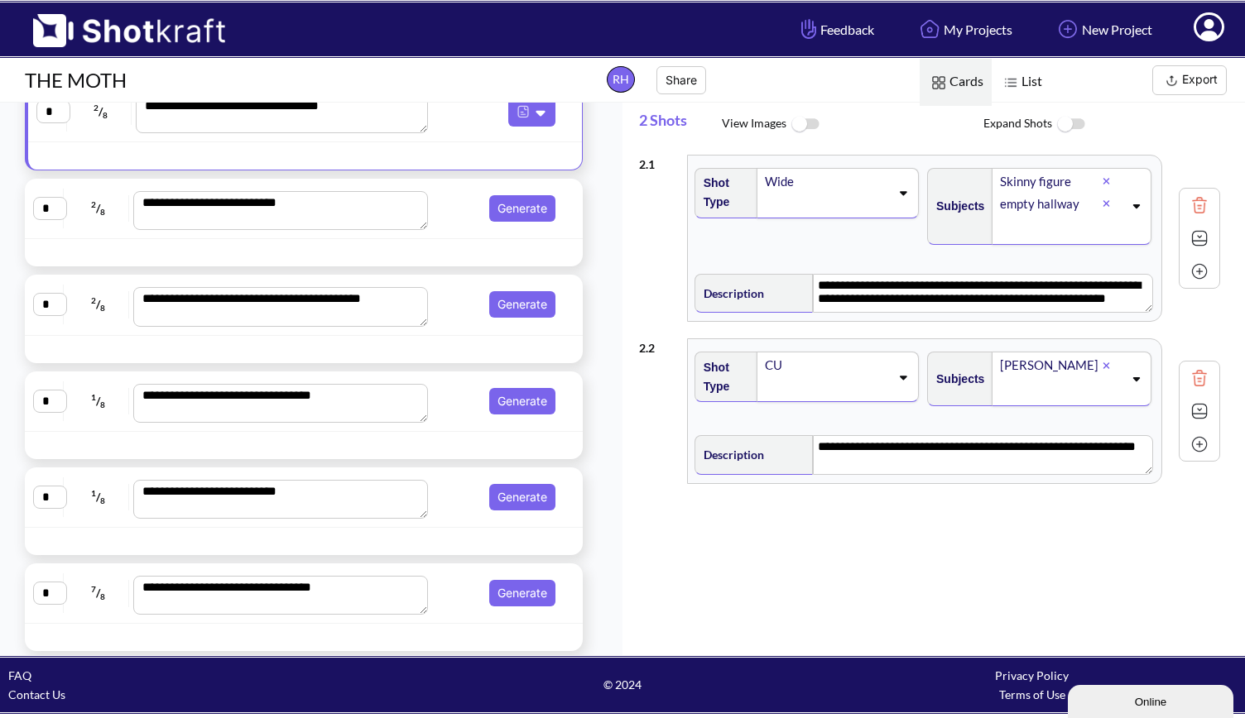
click at [103, 112] on span "8" at bounding box center [105, 115] width 5 height 10
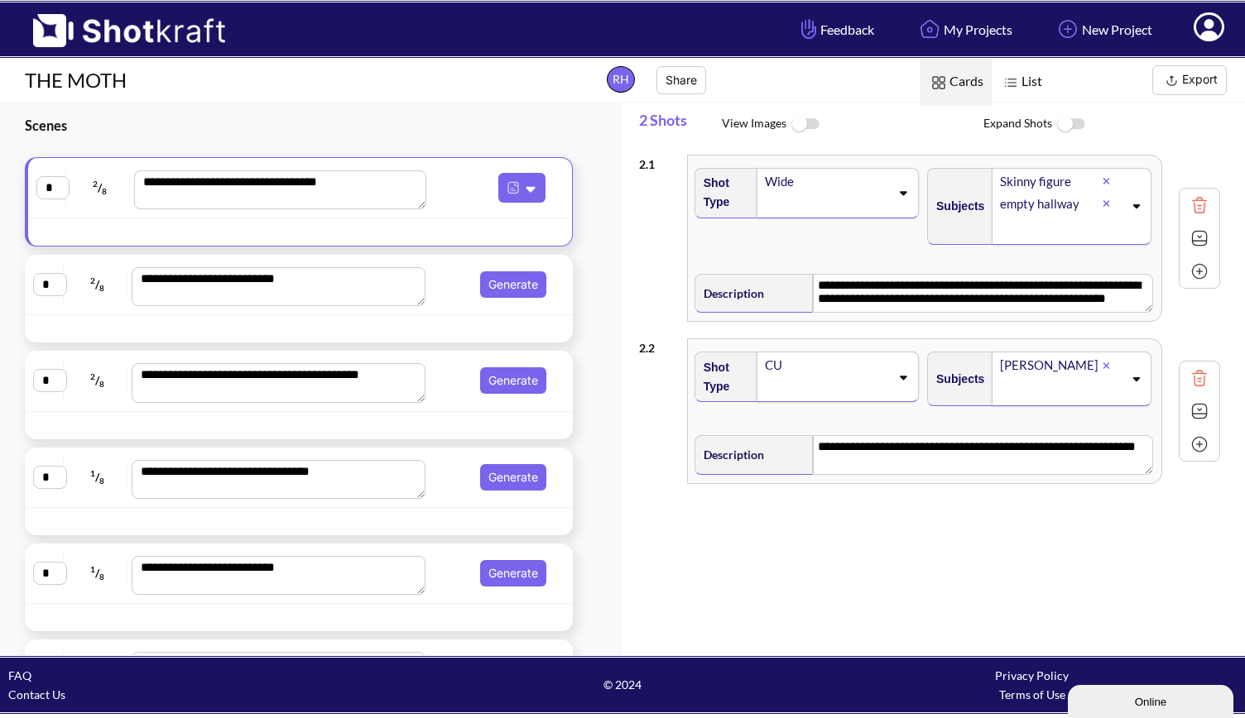
click at [1109, 699] on div "Online" at bounding box center [1150, 702] width 141 height 12
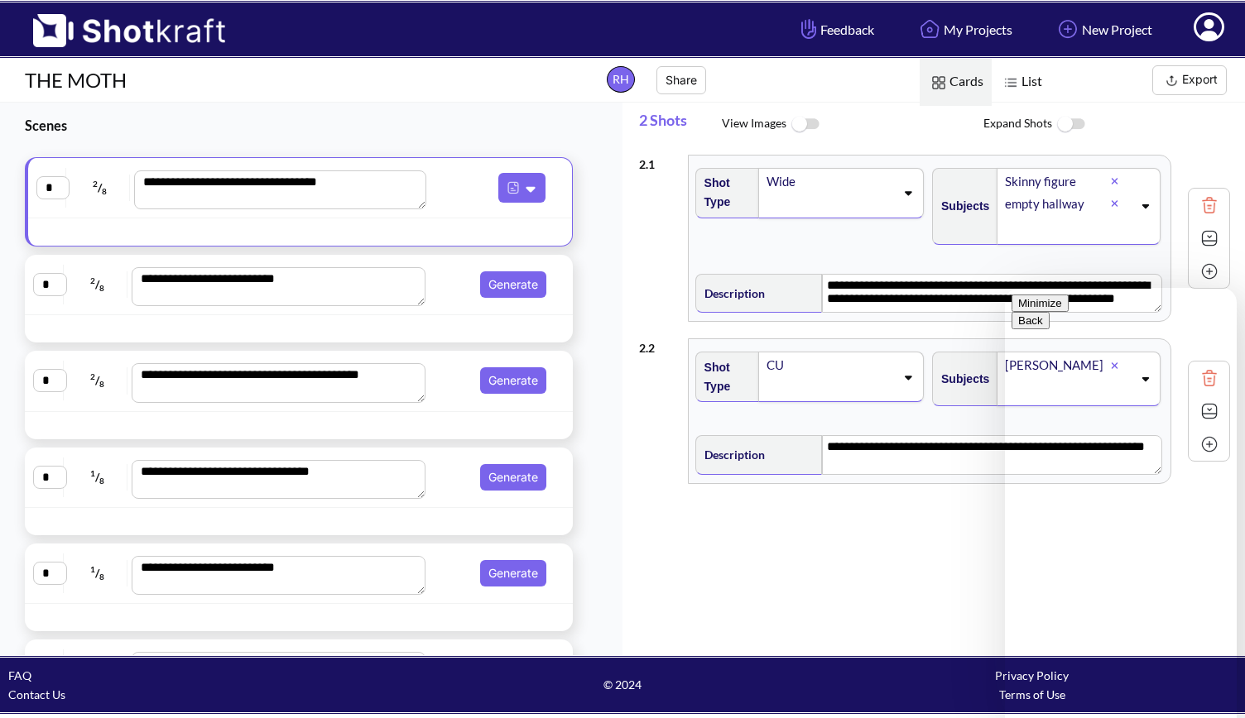
drag, startPoint x: 947, startPoint y: 610, endPoint x: 836, endPoint y: 573, distance: 117.0
click at [836, 573] on div "**********" at bounding box center [942, 399] width 606 height 506
click at [1069, 306] on button "Minimize" at bounding box center [1039, 303] width 57 height 17
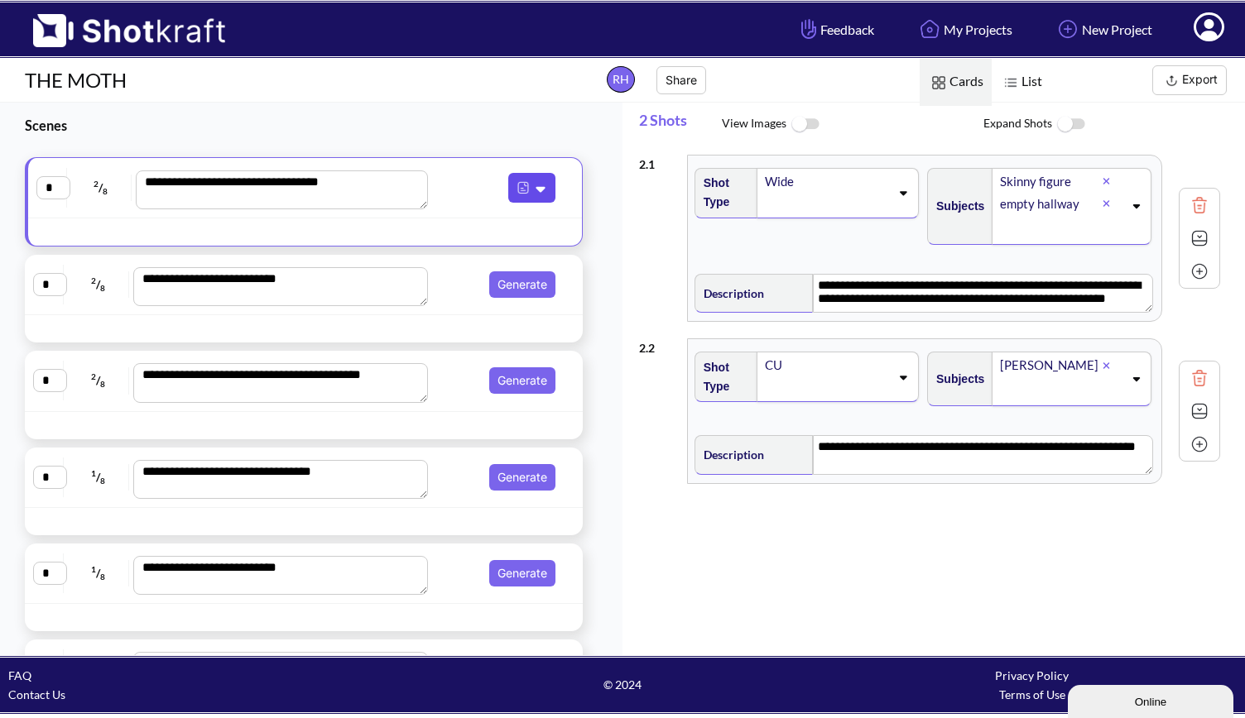
click at [529, 198] on button at bounding box center [531, 188] width 47 height 30
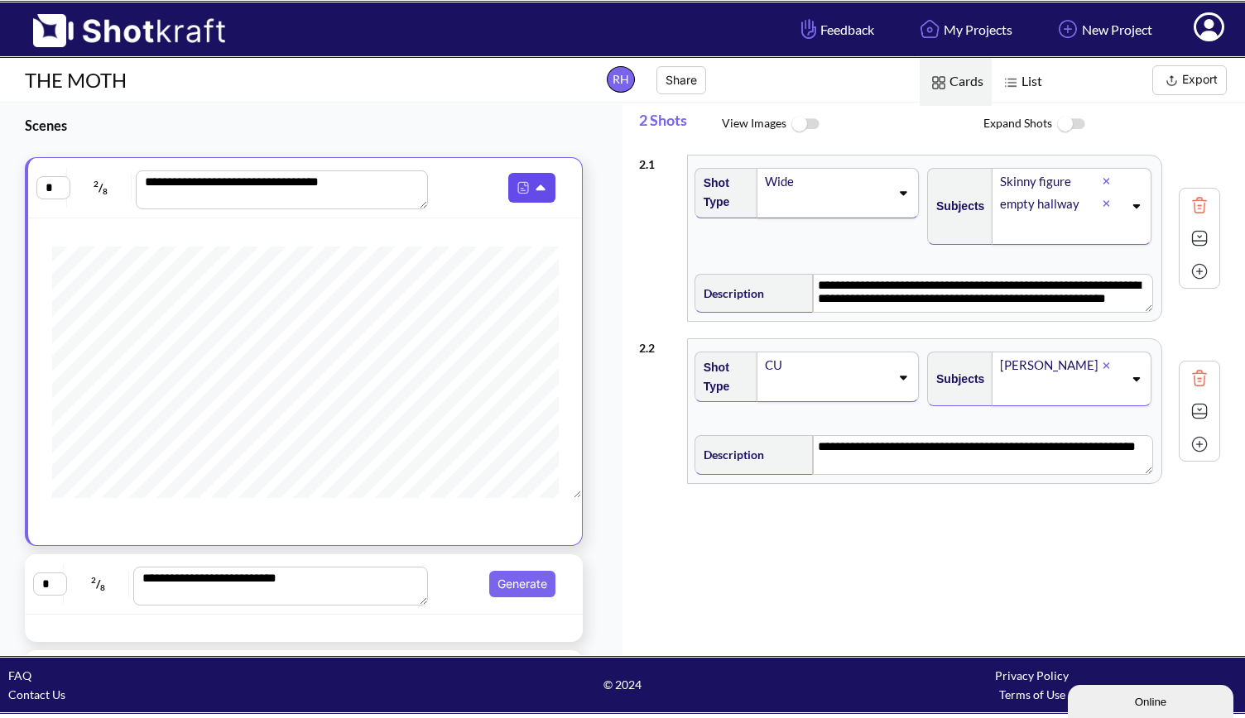
click at [531, 178] on button at bounding box center [531, 188] width 47 height 30
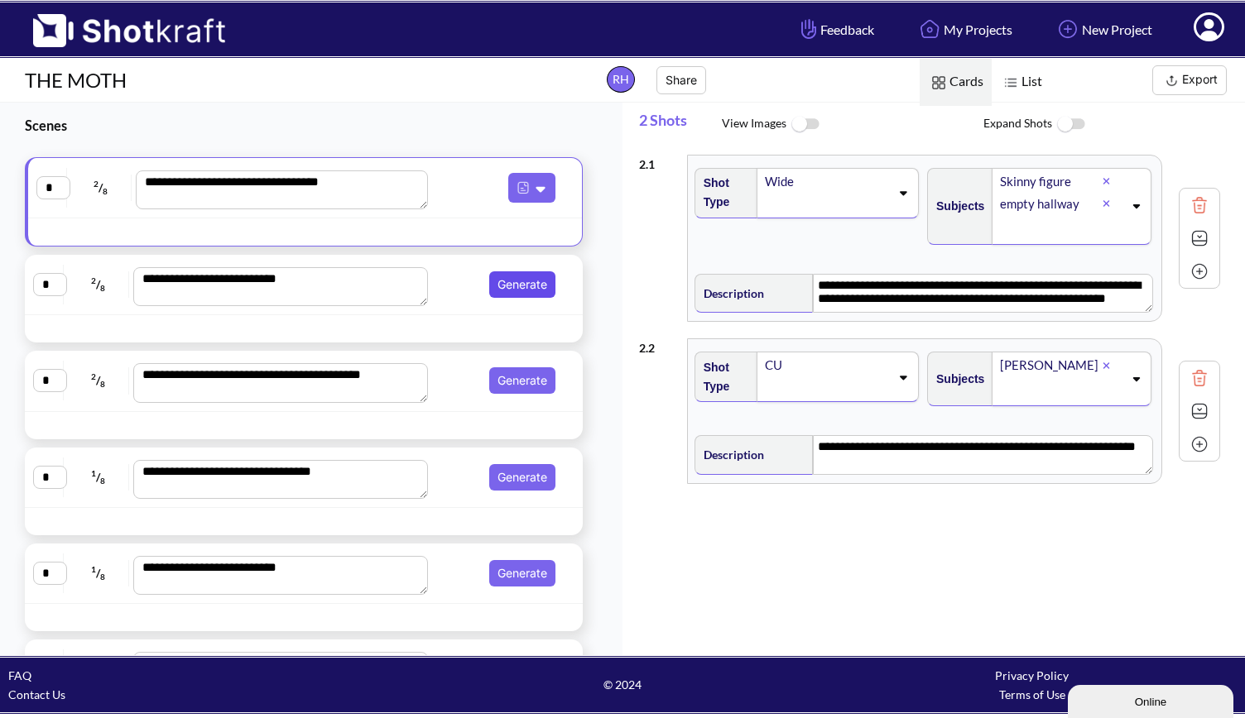
click at [516, 286] on button "Generate" at bounding box center [522, 284] width 66 height 26
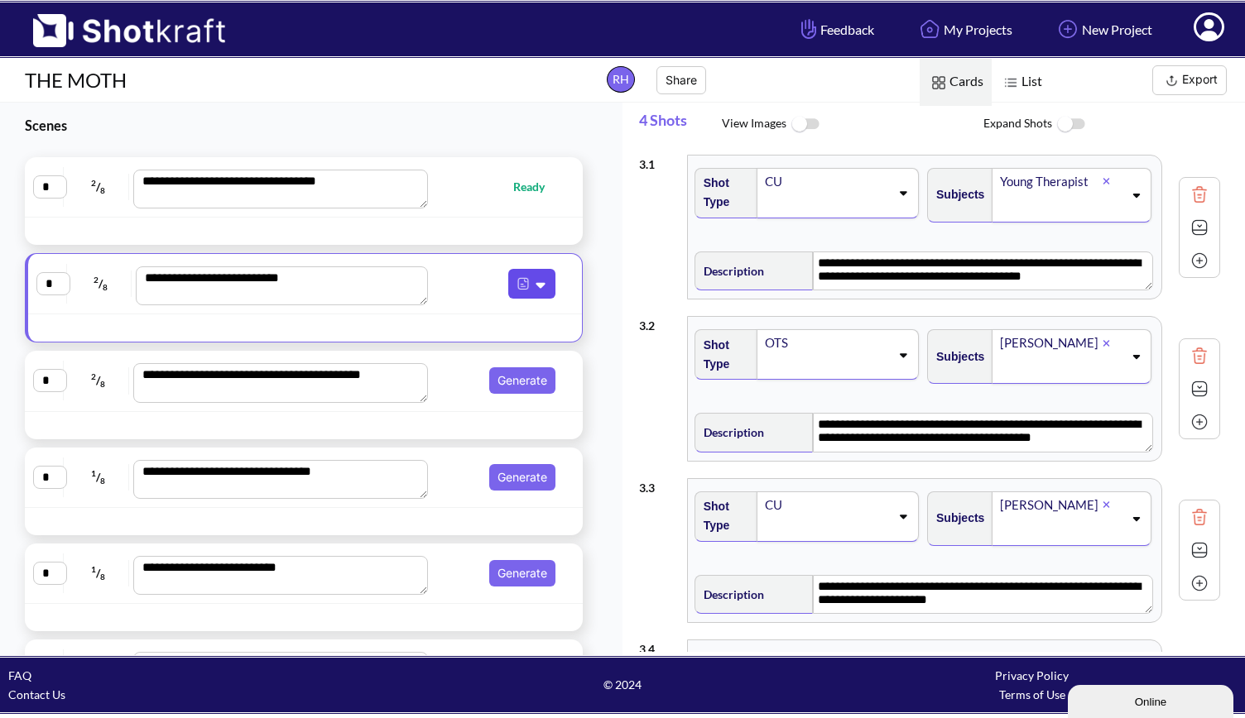
click at [534, 289] on icon at bounding box center [542, 284] width 17 height 15
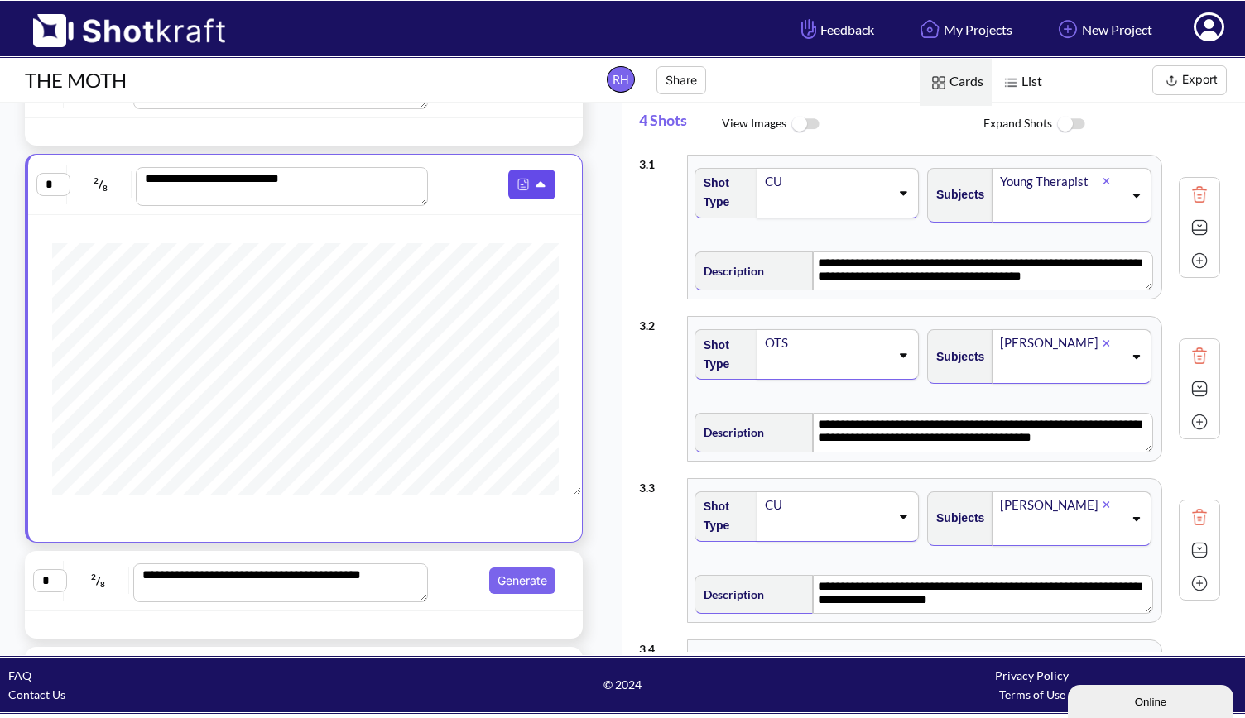
click at [541, 179] on button at bounding box center [531, 185] width 47 height 30
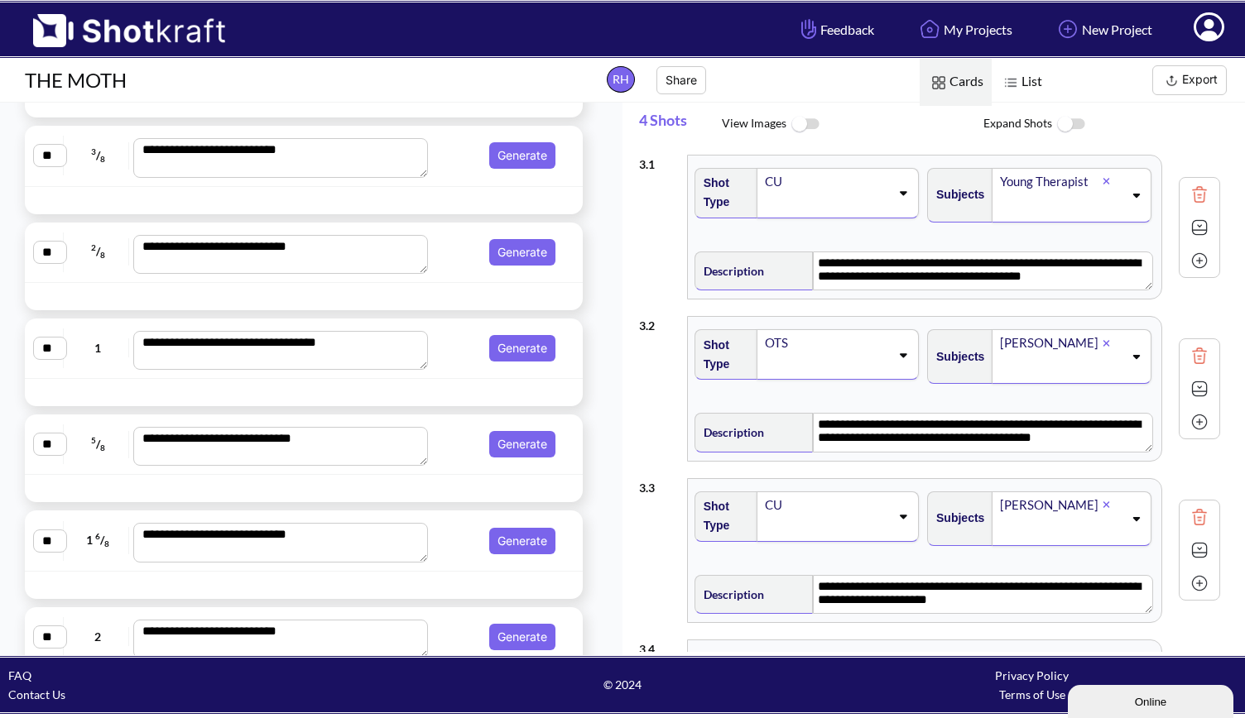
scroll to position [2288, 0]
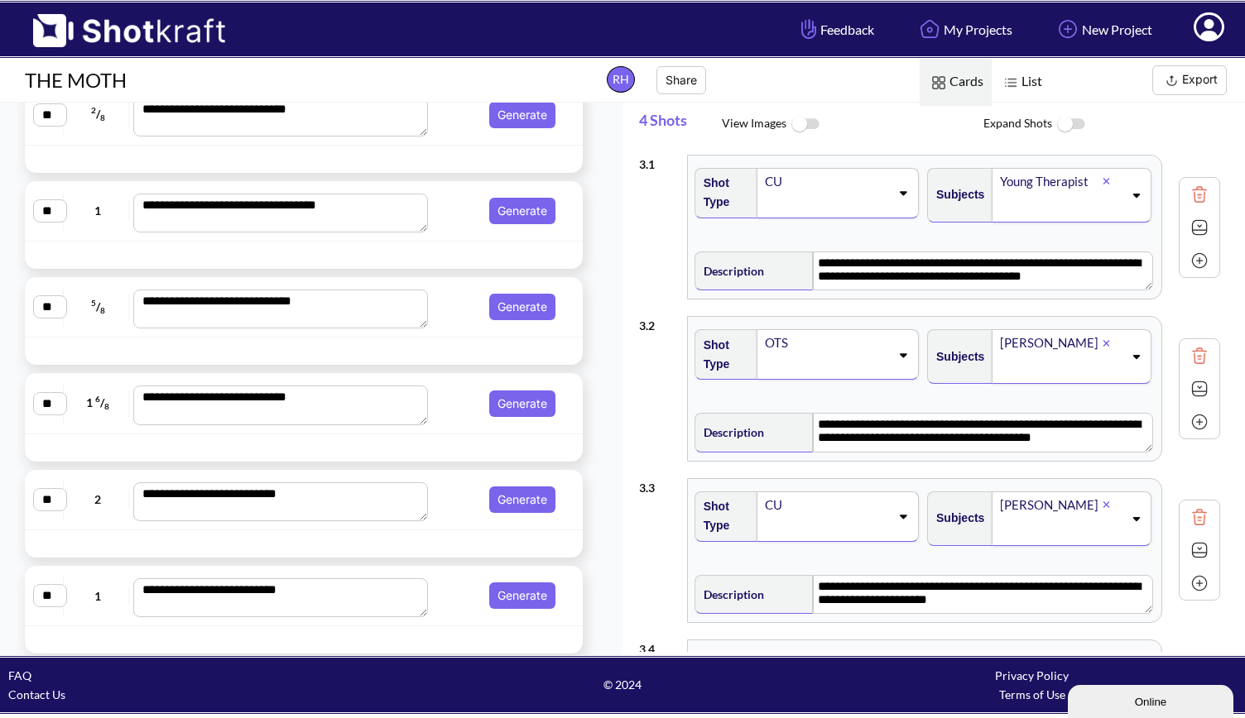
click at [326, 579] on textarea "**********" at bounding box center [280, 598] width 295 height 39
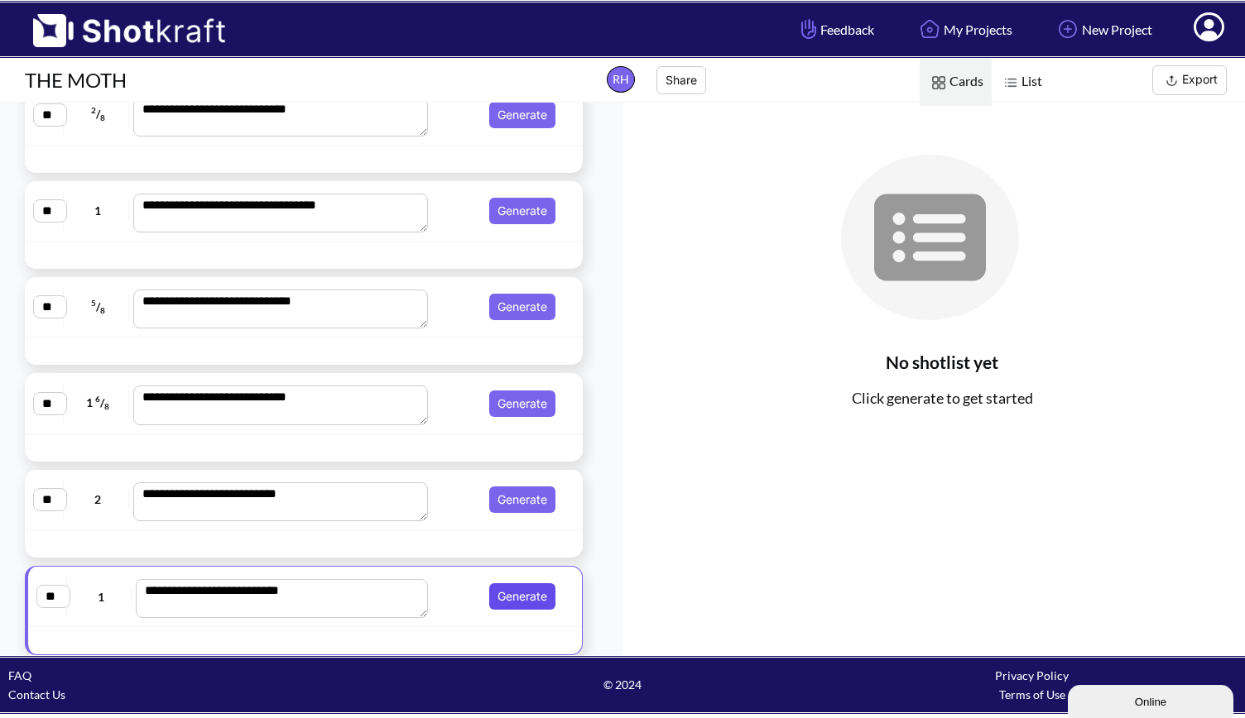
click at [506, 598] on button "Generate" at bounding box center [522, 597] width 66 height 26
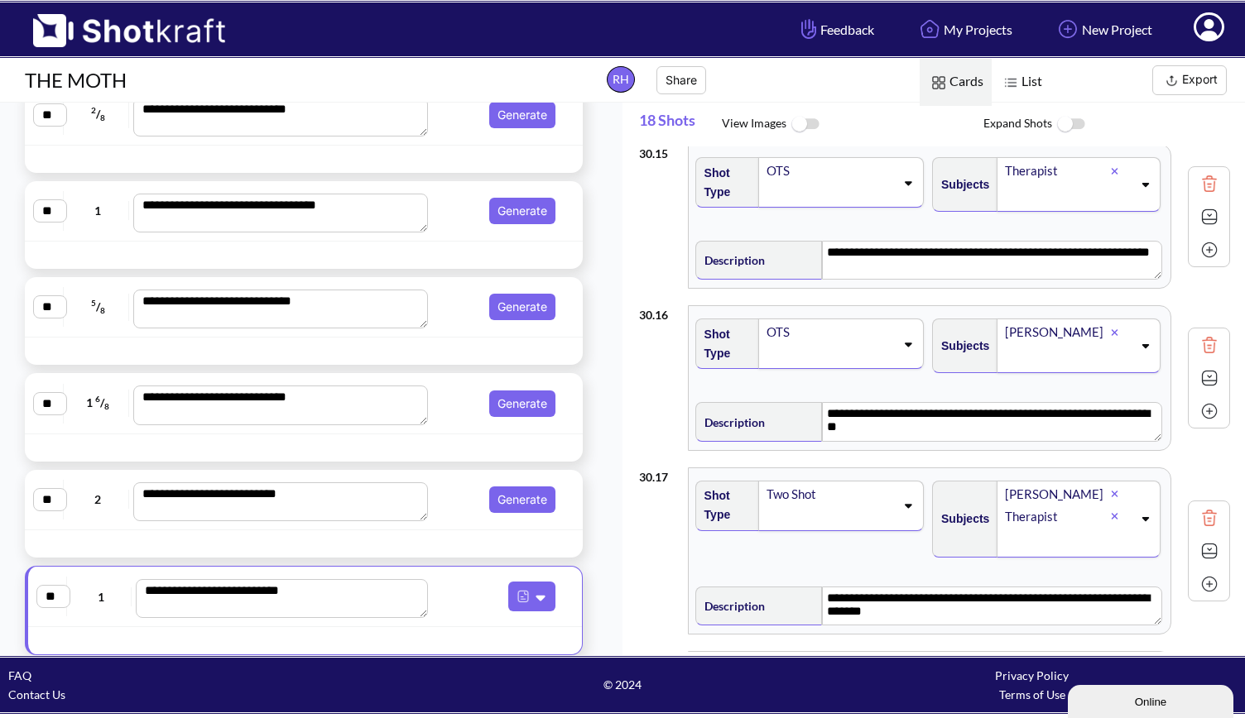
scroll to position [2513, 0]
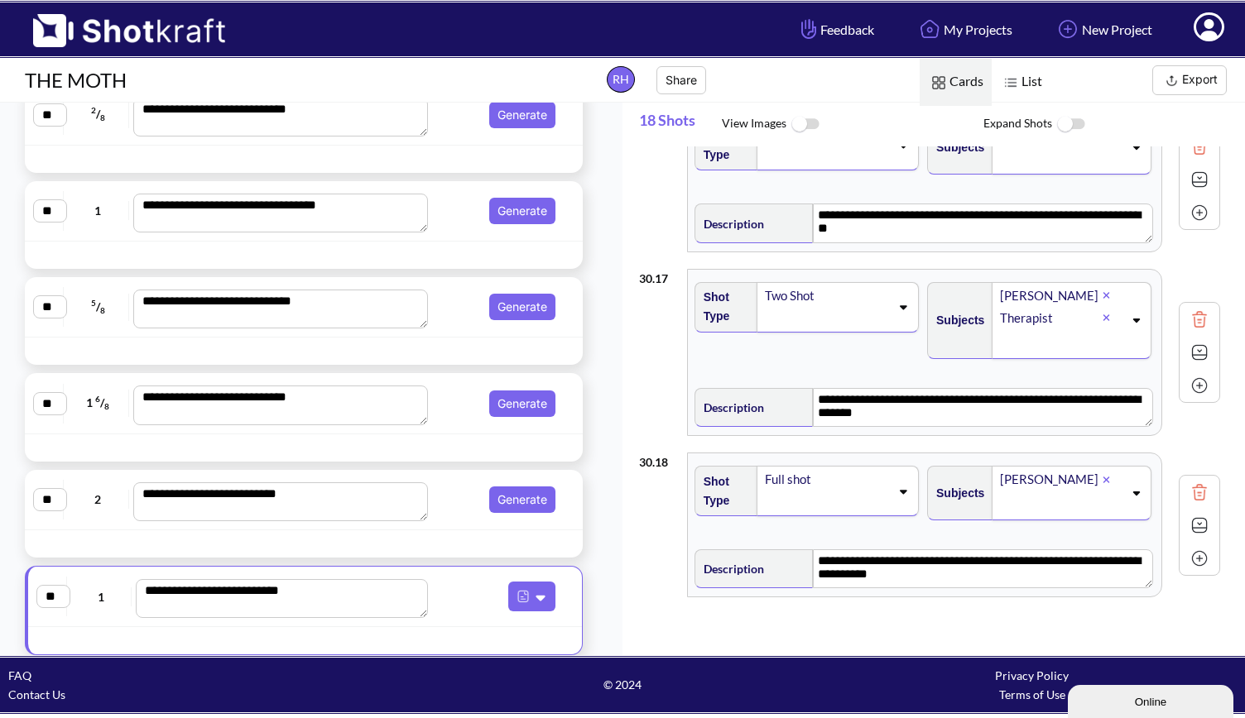
click at [1211, 22] on icon at bounding box center [1208, 29] width 17 height 20
